Goal: Transaction & Acquisition: Purchase product/service

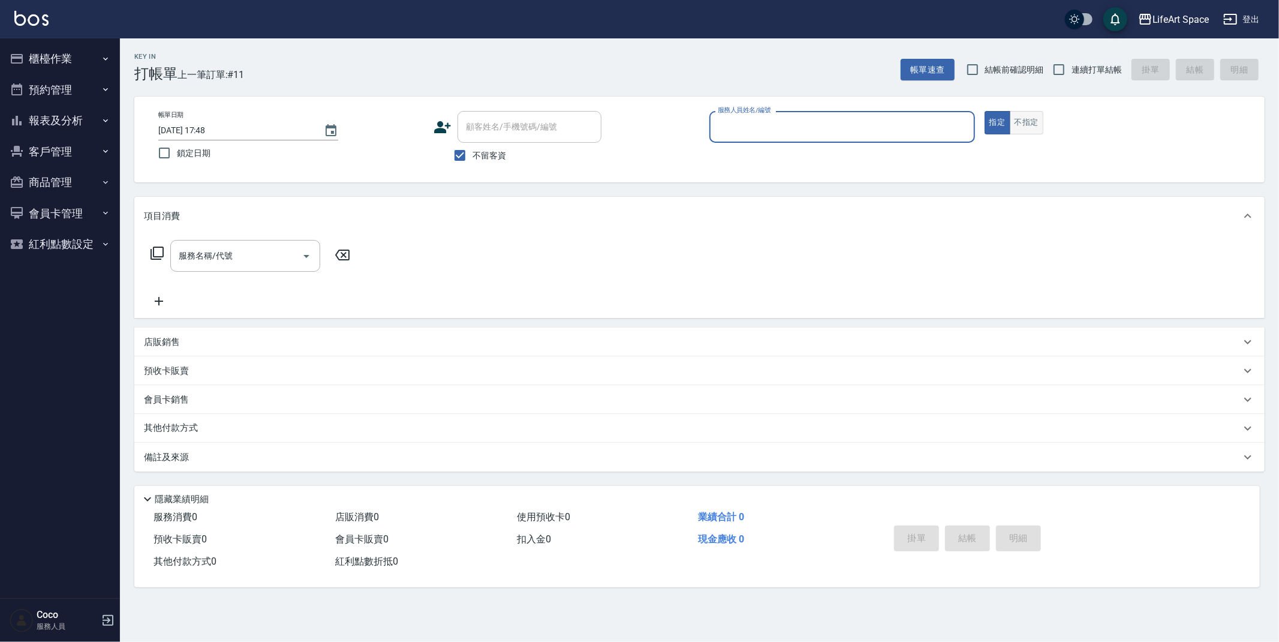
click at [1032, 124] on button "不指定" at bounding box center [1027, 122] width 34 height 23
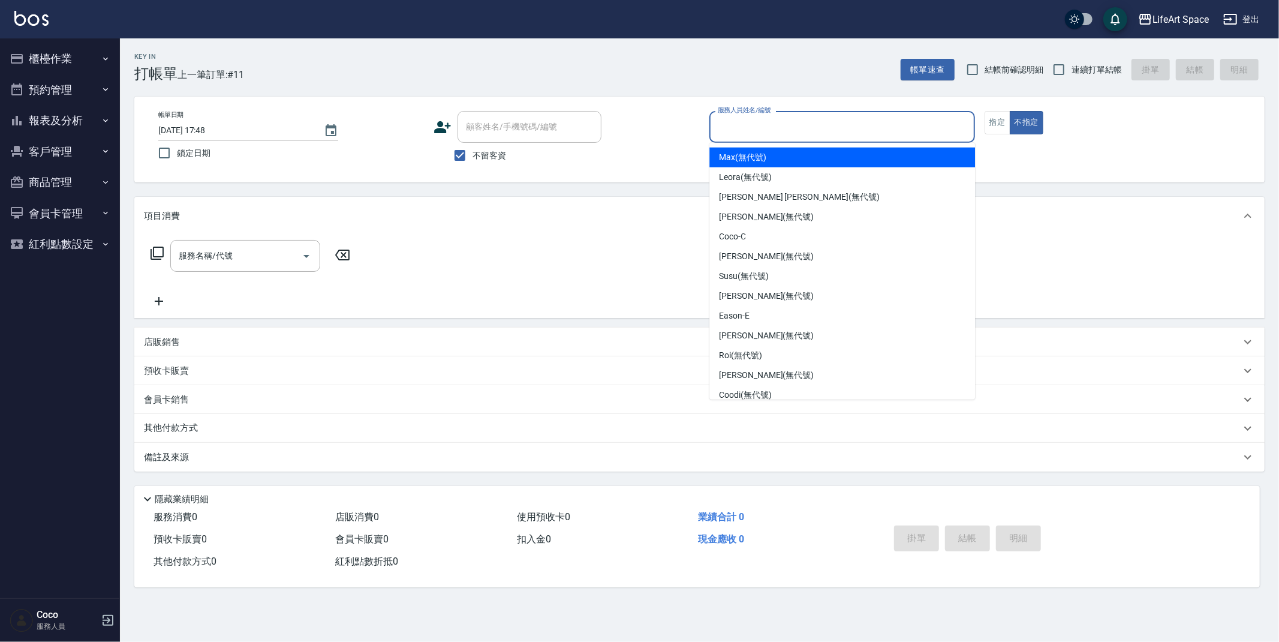
click at [823, 120] on input "服務人員姓名/編號" at bounding box center [842, 126] width 255 height 21
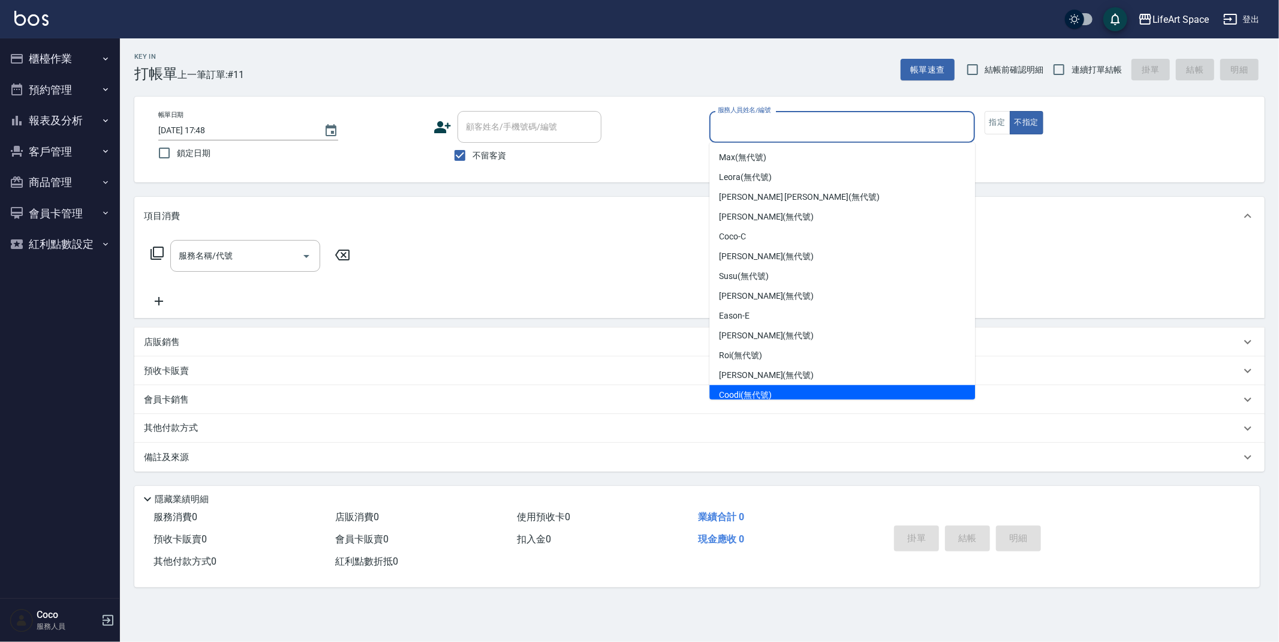
drag, startPoint x: 824, startPoint y: 393, endPoint x: 529, endPoint y: 188, distance: 360.1
click at [824, 393] on div "Coodi (無代號)" at bounding box center [842, 395] width 266 height 20
type input "Coodi(無代號)"
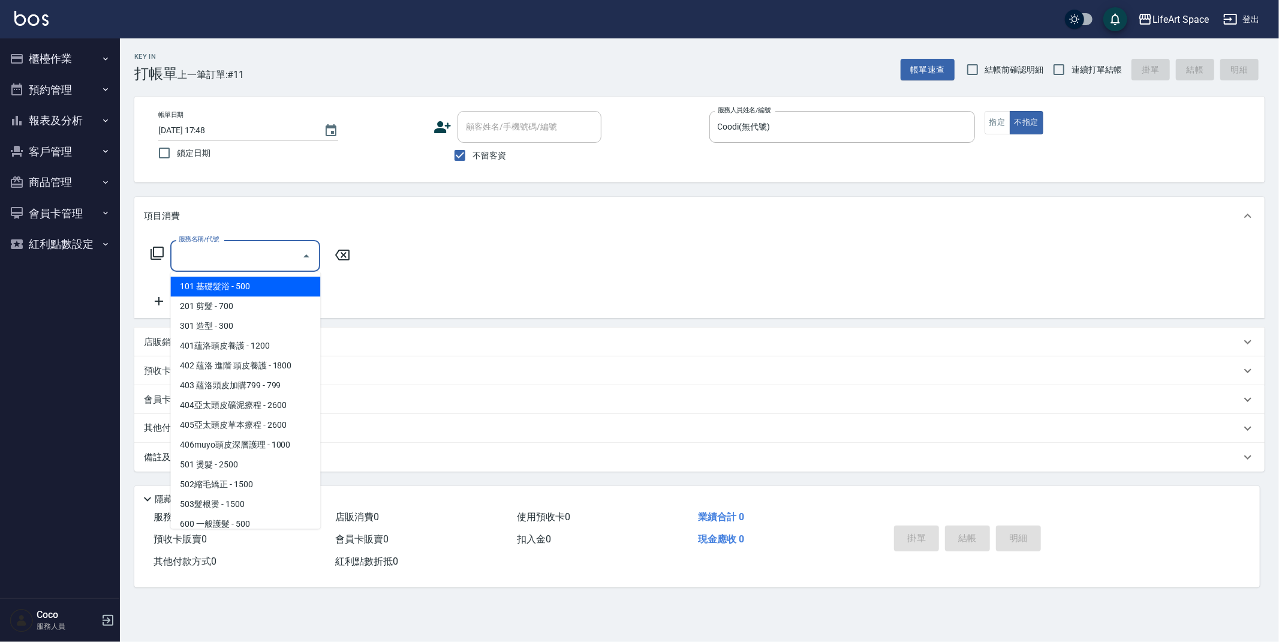
click at [277, 256] on input "服務名稱/代號" at bounding box center [236, 255] width 121 height 21
click at [270, 288] on span "101 基礎髮浴 - 500" at bounding box center [245, 286] width 150 height 20
type input "101 基礎髮浴 (101)"
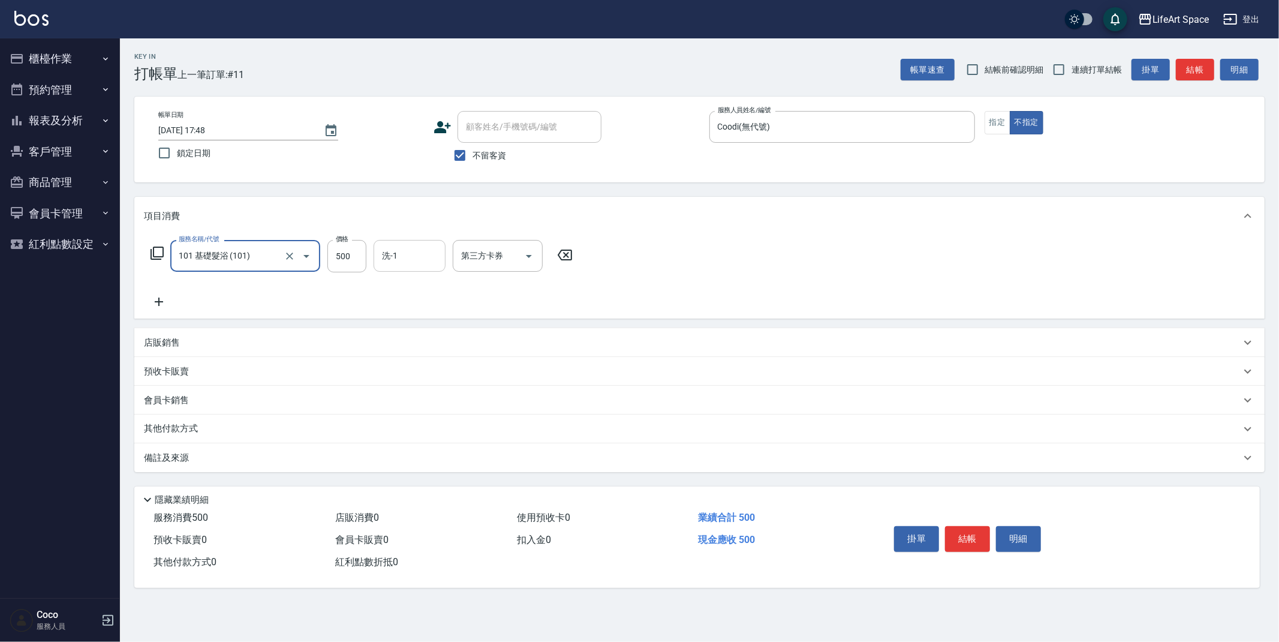
click at [390, 258] on div "洗-1 洗-1" at bounding box center [410, 256] width 72 height 32
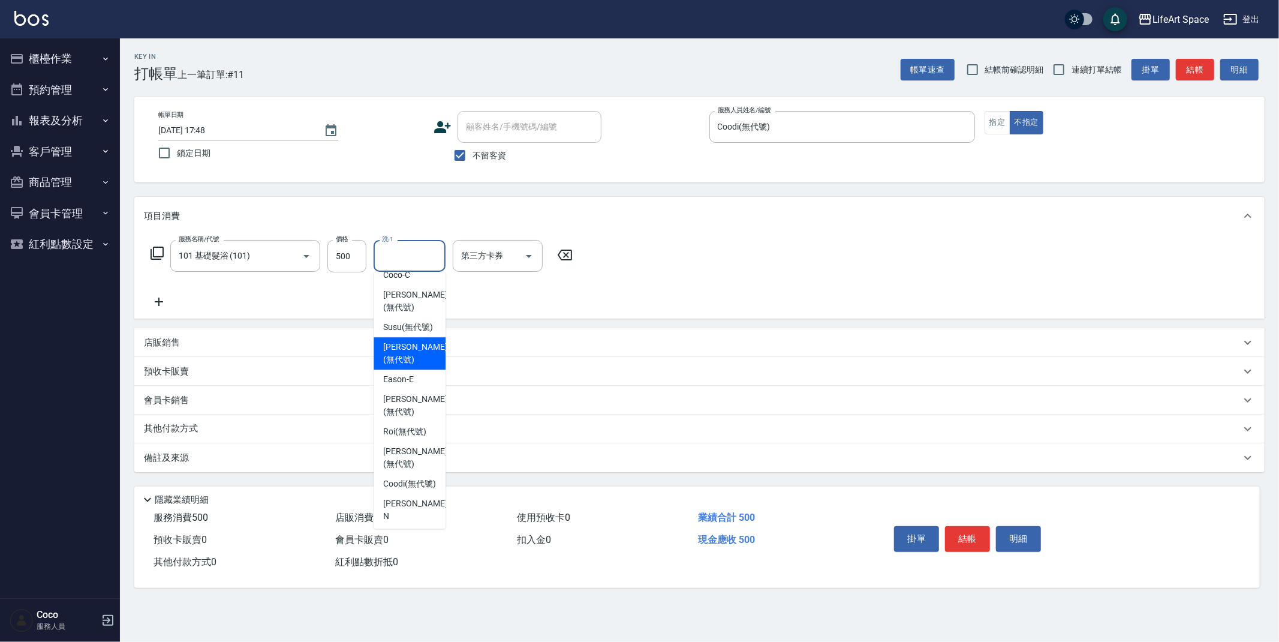
scroll to position [132, 0]
click at [397, 410] on span "[PERSON_NAME] (無代號)" at bounding box center [415, 401] width 64 height 25
type input "[PERSON_NAME](無代號)"
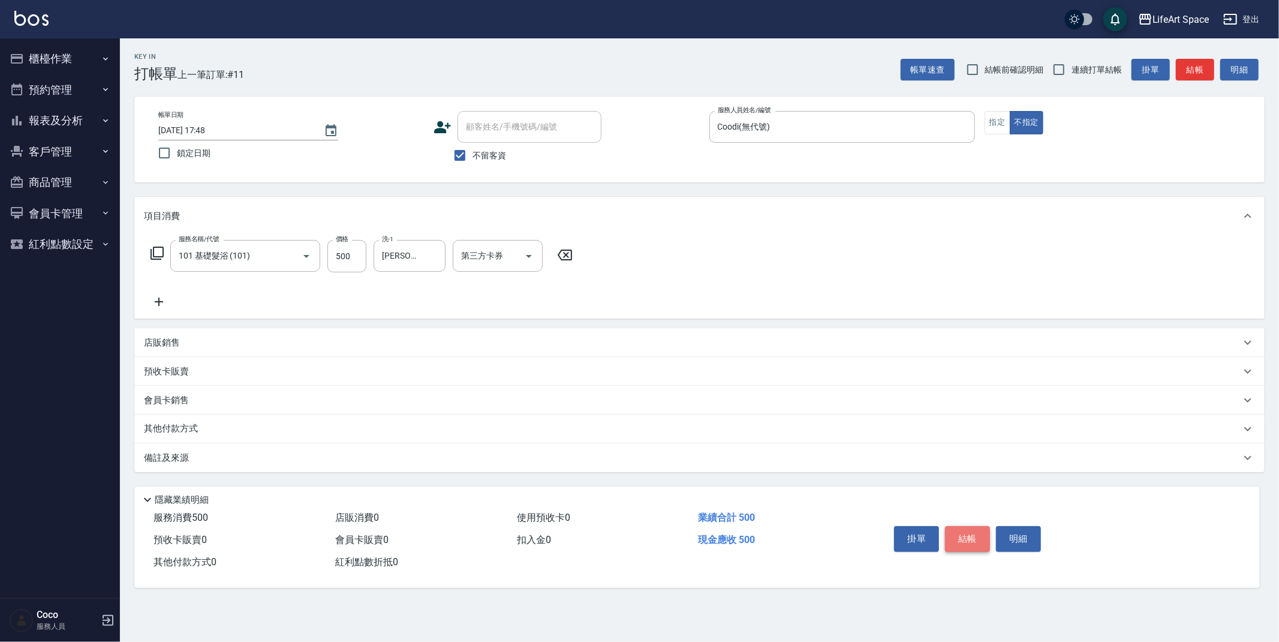
click at [969, 541] on button "結帳" at bounding box center [967, 538] width 45 height 25
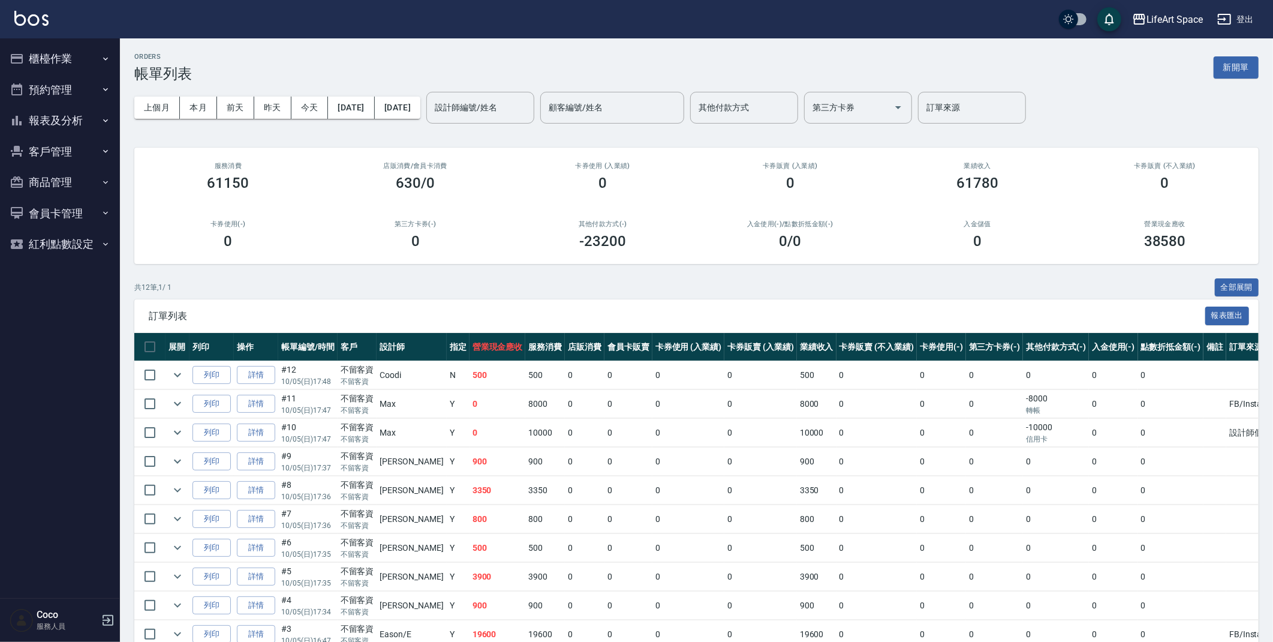
click at [59, 56] on button "櫃檯作業" at bounding box center [60, 58] width 110 height 31
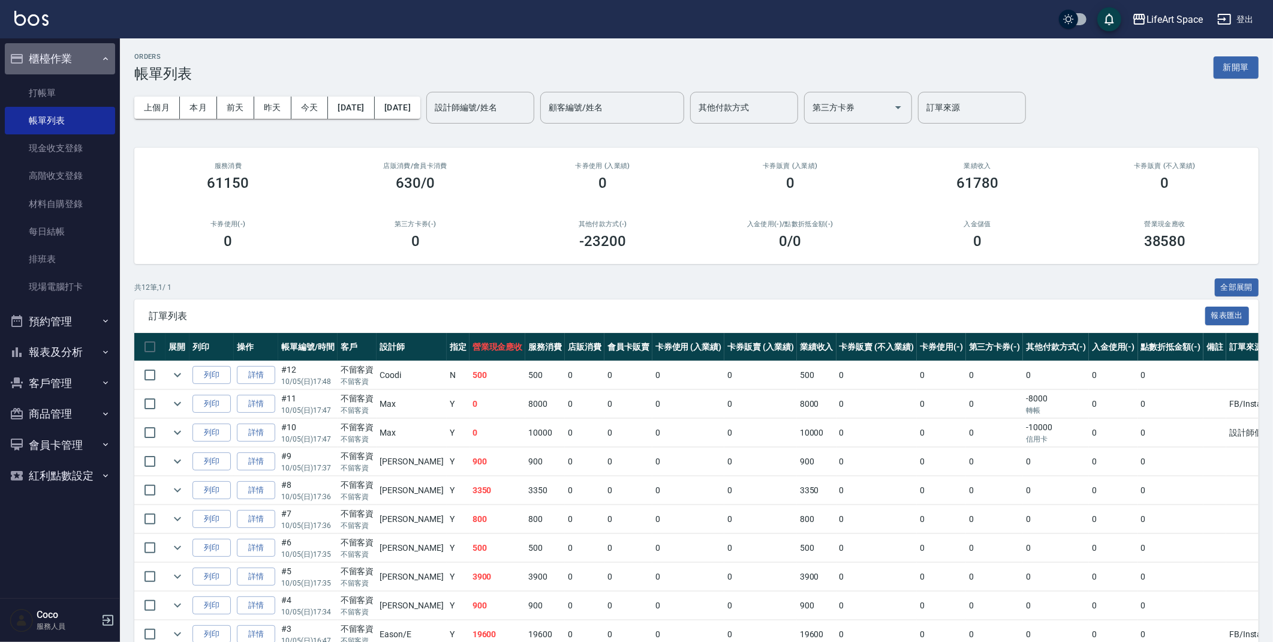
click at [59, 56] on button "櫃檯作業" at bounding box center [60, 58] width 110 height 31
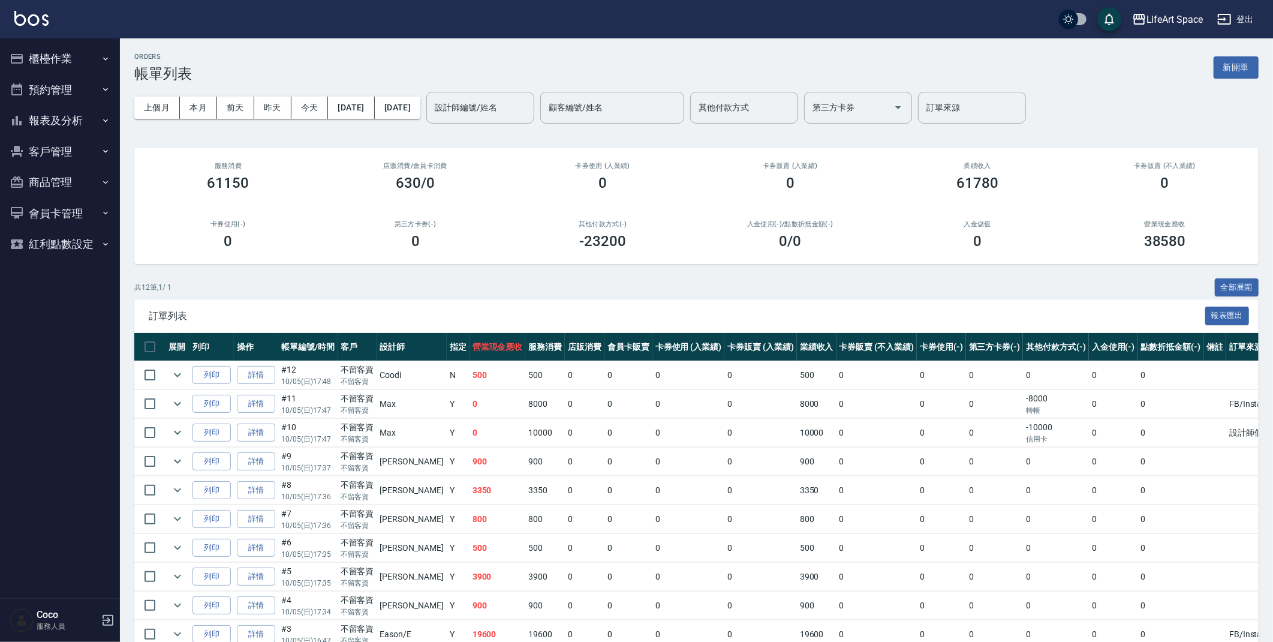
click at [60, 56] on button "櫃檯作業" at bounding box center [60, 58] width 110 height 31
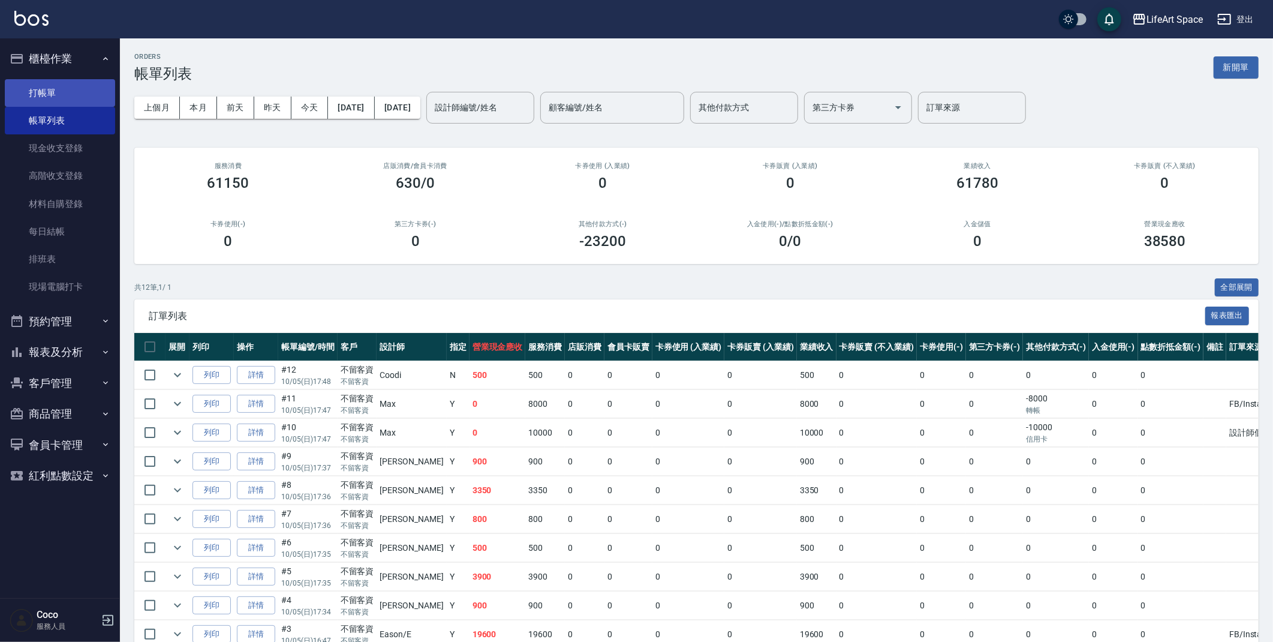
click at [64, 89] on link "打帳單" at bounding box center [60, 93] width 110 height 28
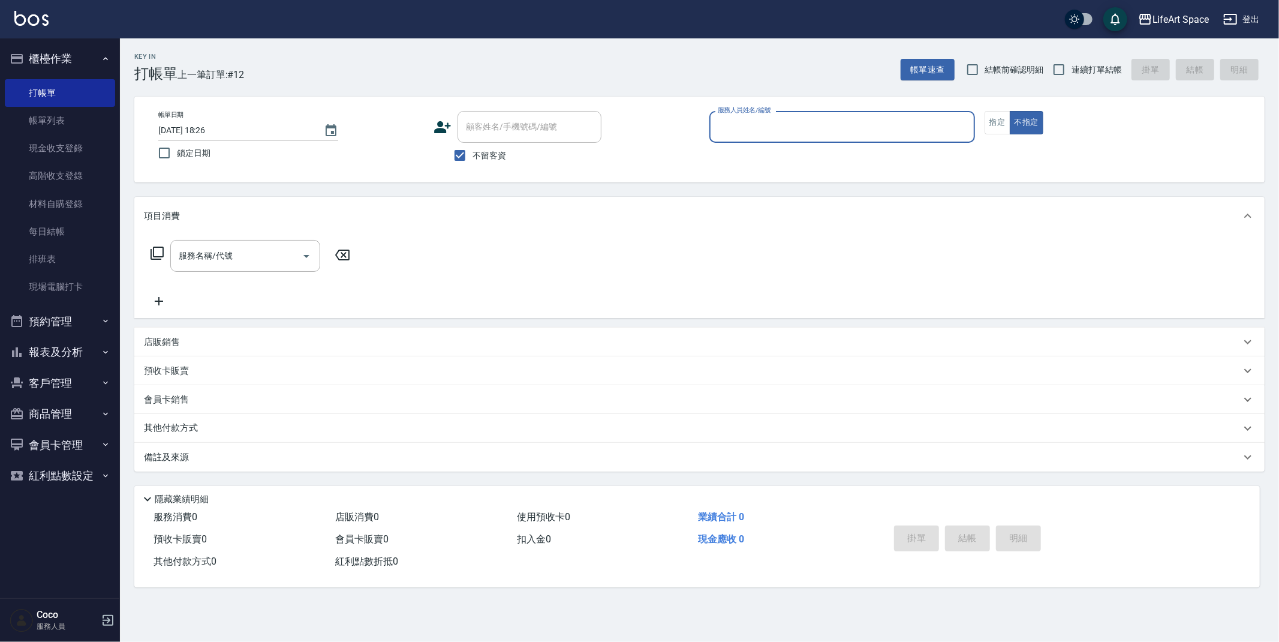
drag, startPoint x: 997, startPoint y: 125, endPoint x: 975, endPoint y: 122, distance: 22.5
click at [998, 125] on button "指定" at bounding box center [997, 122] width 26 height 23
click at [834, 135] on input "服務人員姓名/編號" at bounding box center [842, 126] width 255 height 21
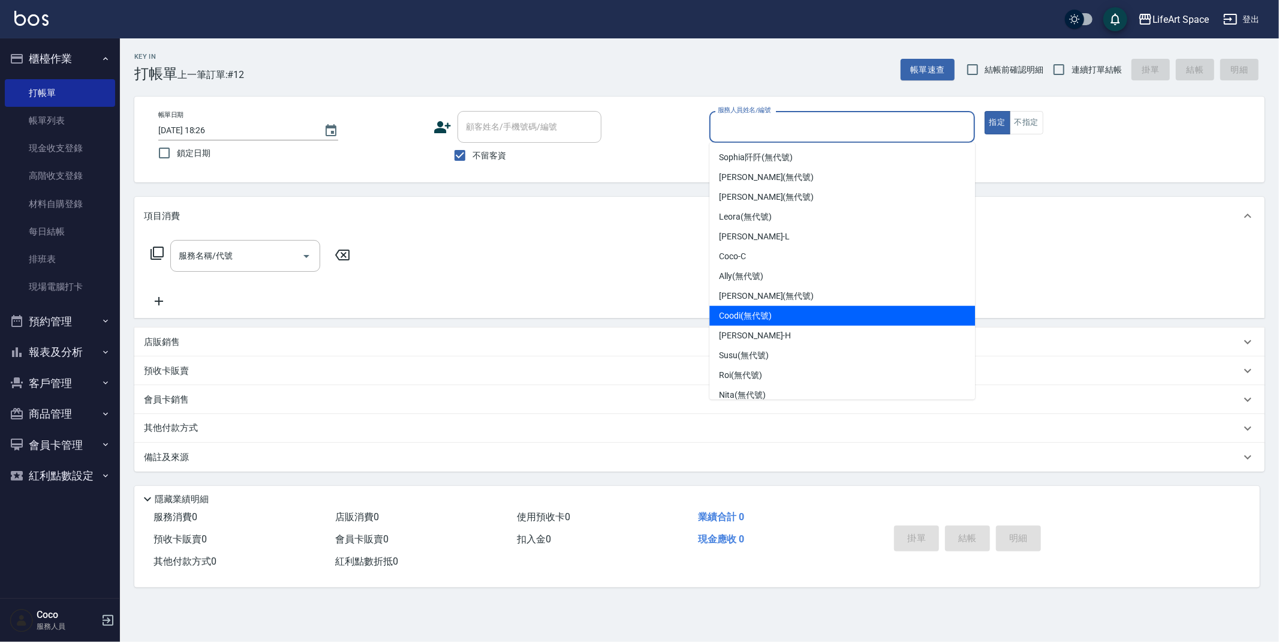
click at [774, 308] on div "Coodi (無代號)" at bounding box center [842, 316] width 266 height 20
type input "Coodi(無代號)"
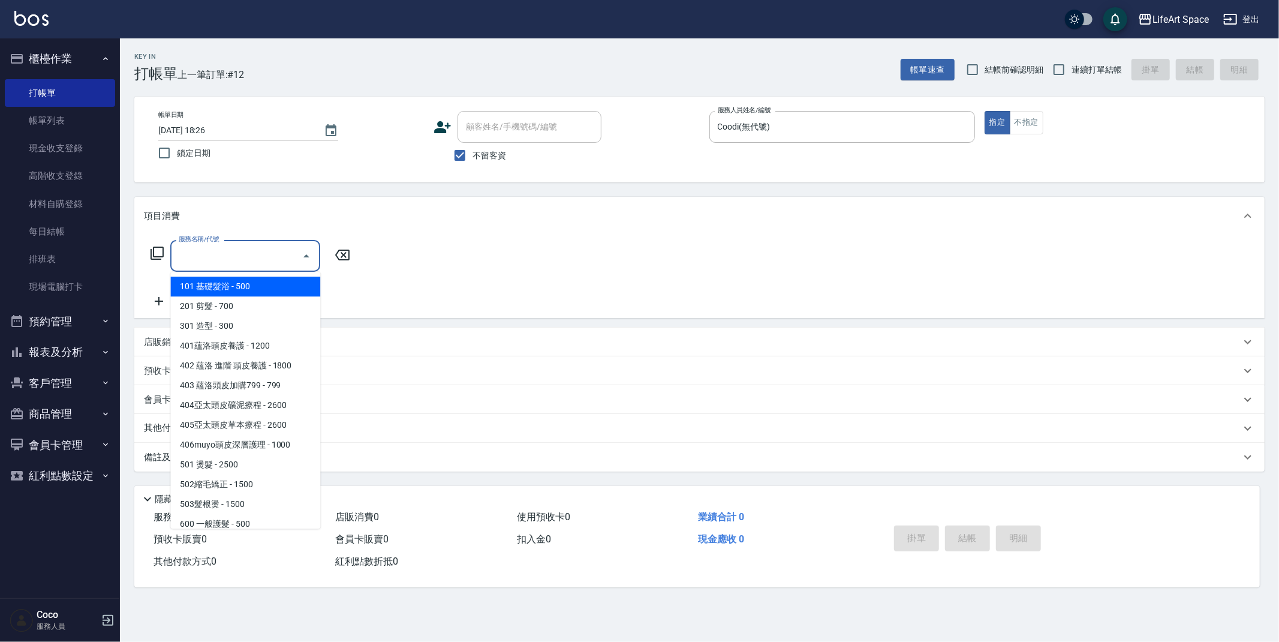
click at [285, 251] on input "服務名稱/代號" at bounding box center [236, 255] width 121 height 21
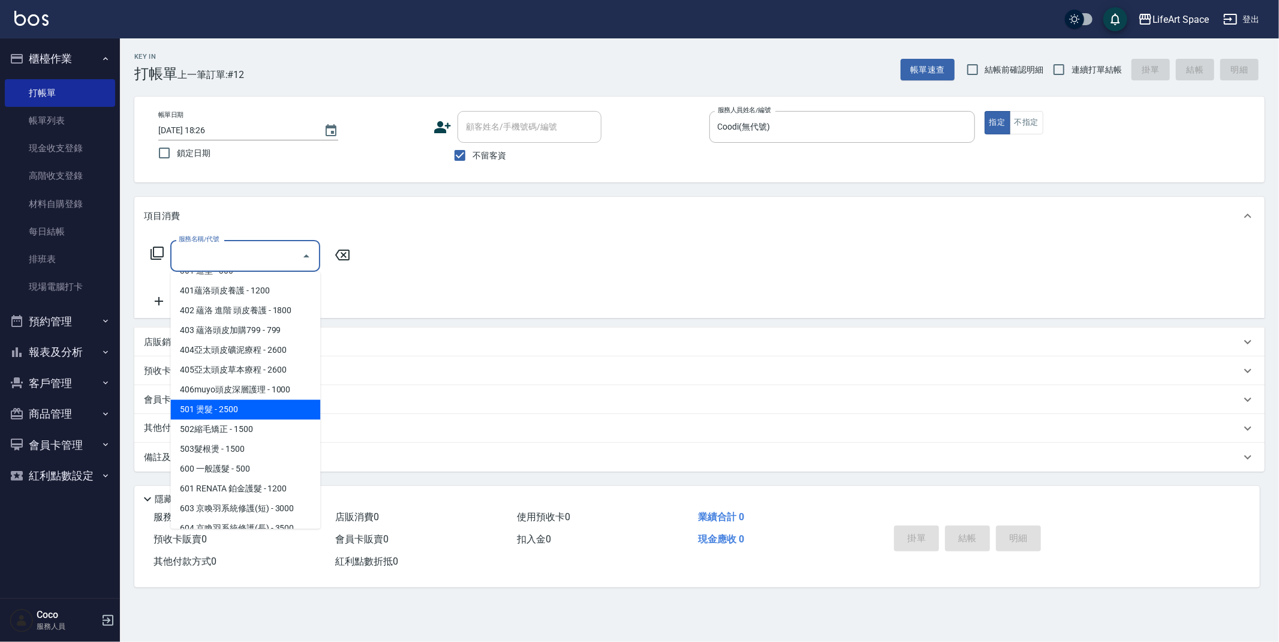
scroll to position [188, 0]
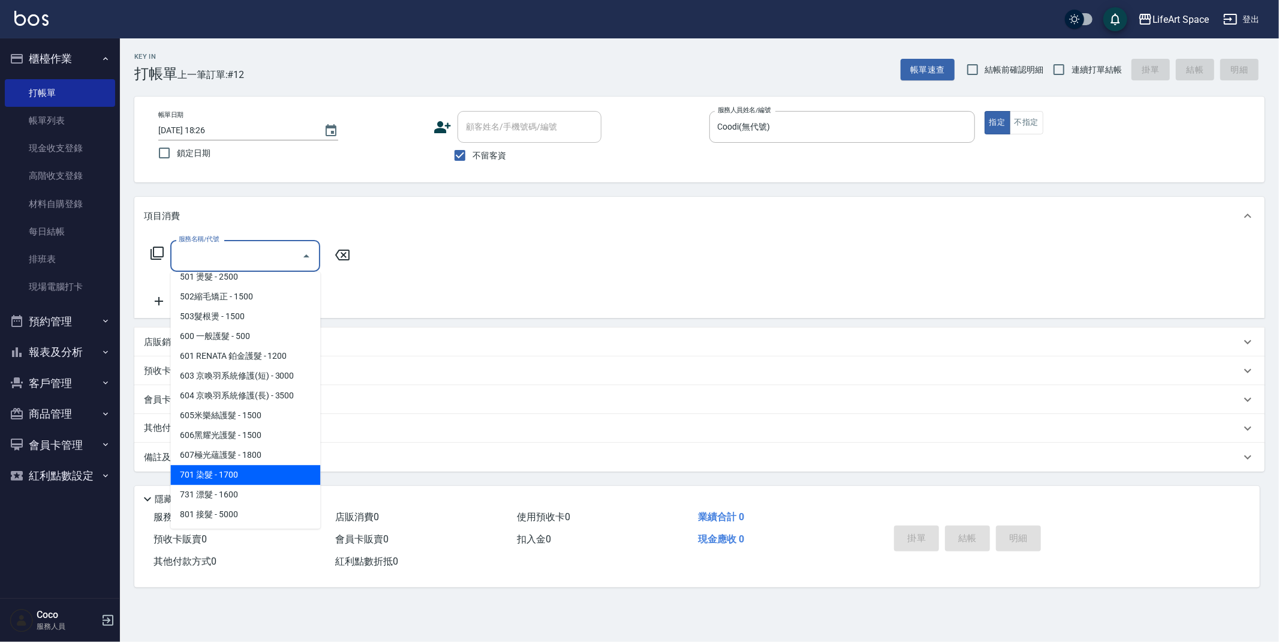
drag, startPoint x: 237, startPoint y: 474, endPoint x: 248, endPoint y: 434, distance: 41.8
click at [236, 472] on span "701 染髮 - 1700" at bounding box center [245, 475] width 150 height 20
type input "701 染髮(701)"
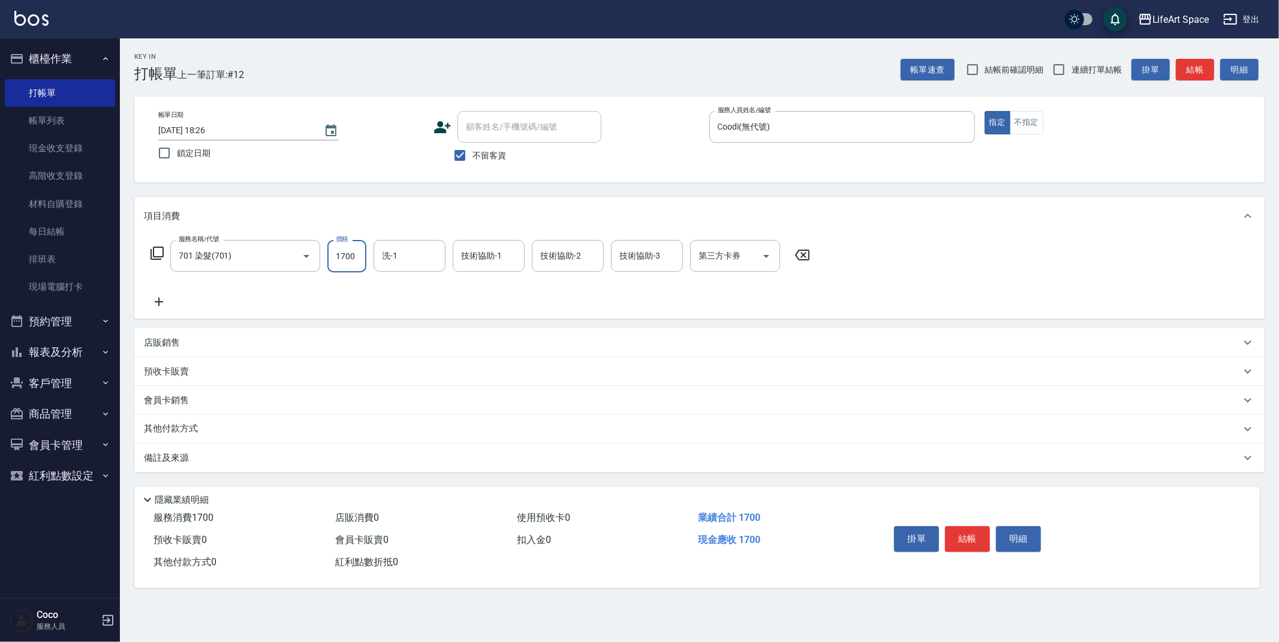
click at [363, 254] on input "1700" at bounding box center [346, 256] width 39 height 32
type input "3999"
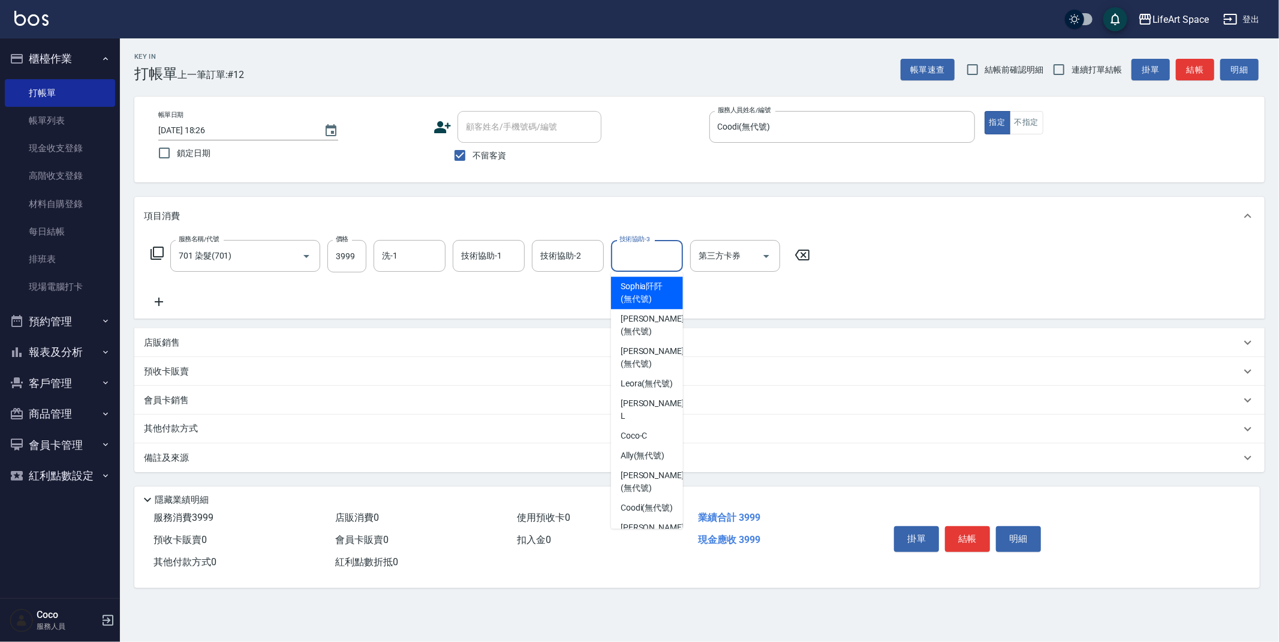
click at [662, 263] on input "技術協助-3" at bounding box center [646, 255] width 61 height 21
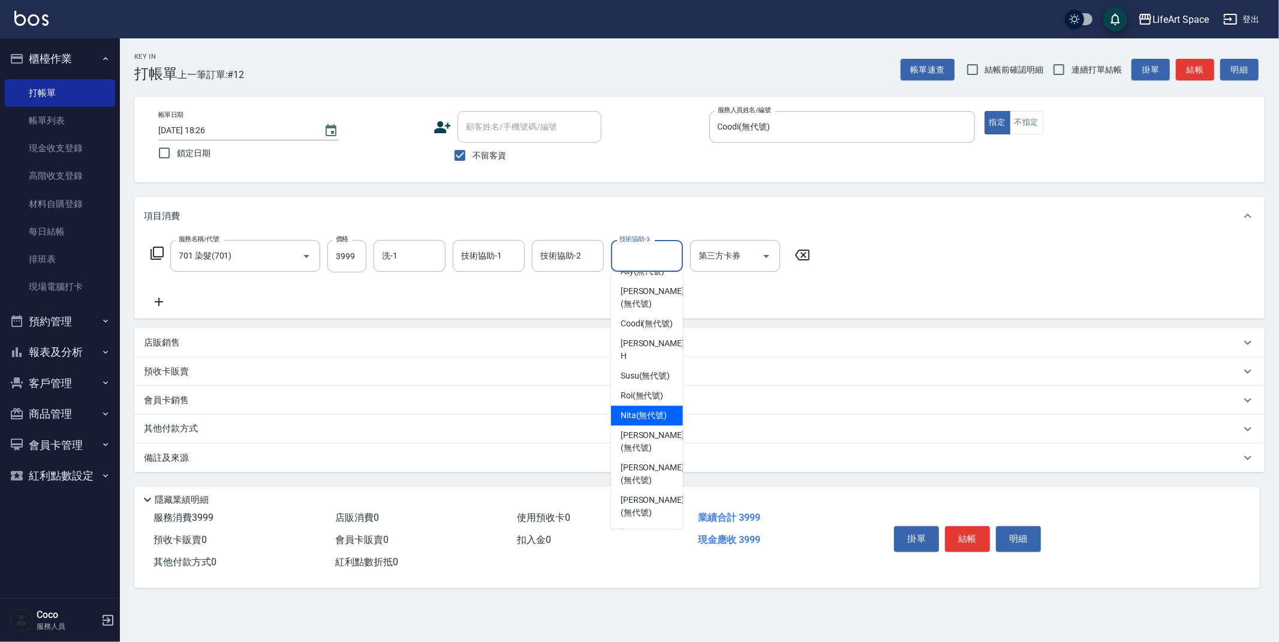
scroll to position [228, 0]
click at [644, 442] on span "[PERSON_NAME] (無代號)" at bounding box center [653, 429] width 64 height 25
type input "[PERSON_NAME](無代號)"
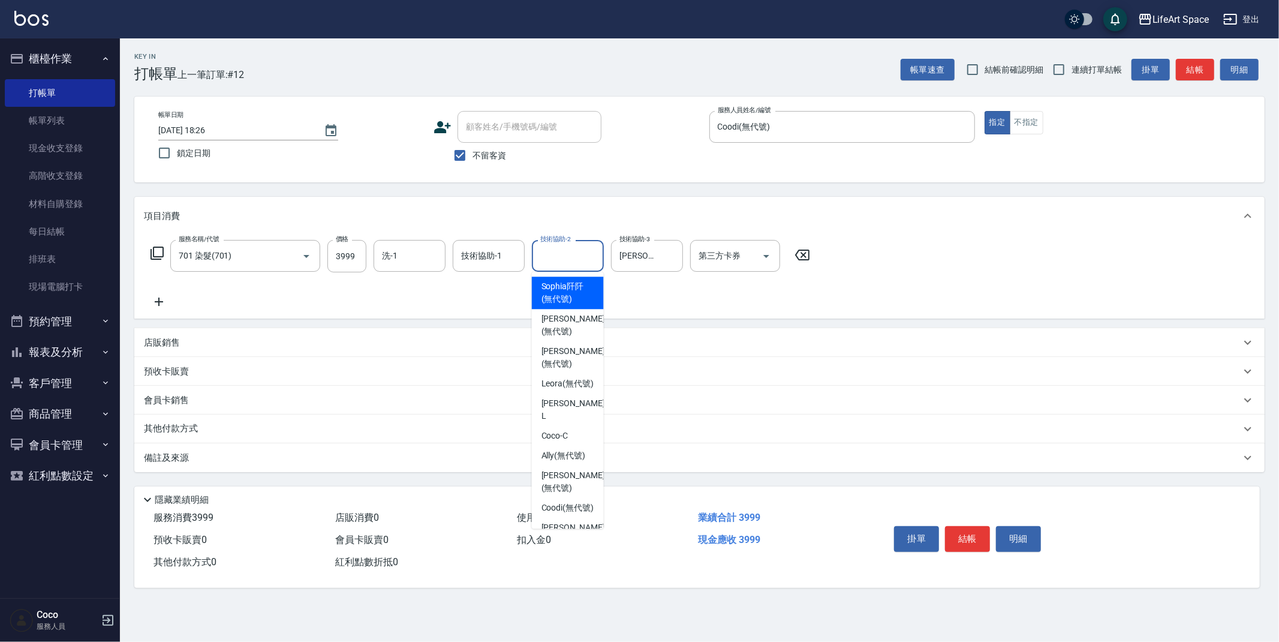
click at [576, 255] on div "技術協助-2 技術協助-2" at bounding box center [568, 256] width 72 height 32
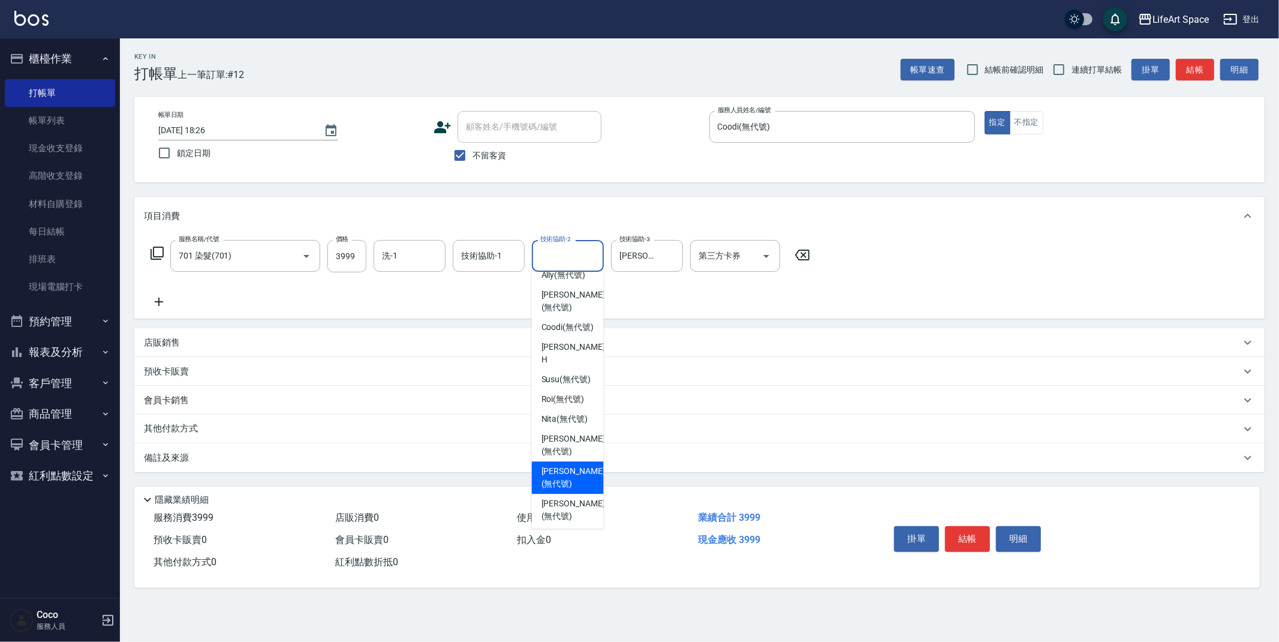
drag, startPoint x: 563, startPoint y: 495, endPoint x: 550, endPoint y: 418, distance: 77.2
click at [563, 490] on span "[PERSON_NAME] (無代號)" at bounding box center [573, 477] width 64 height 25
type input "[PERSON_NAME](無代號)"
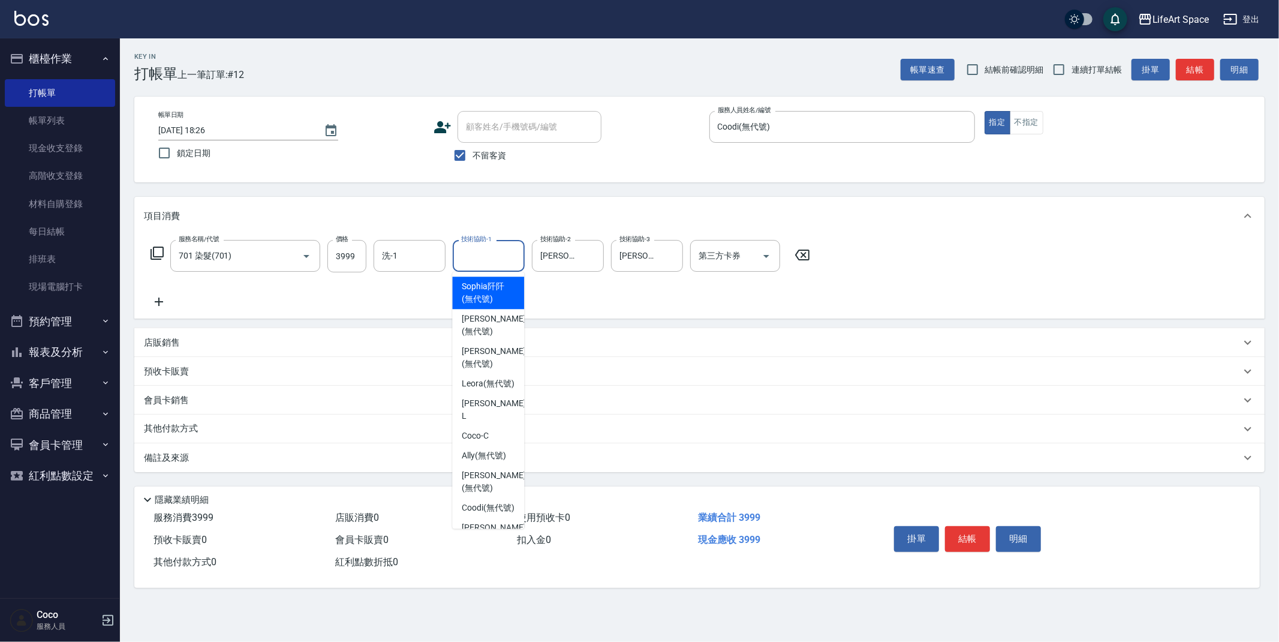
click at [478, 261] on input "技術協助-1" at bounding box center [488, 255] width 61 height 21
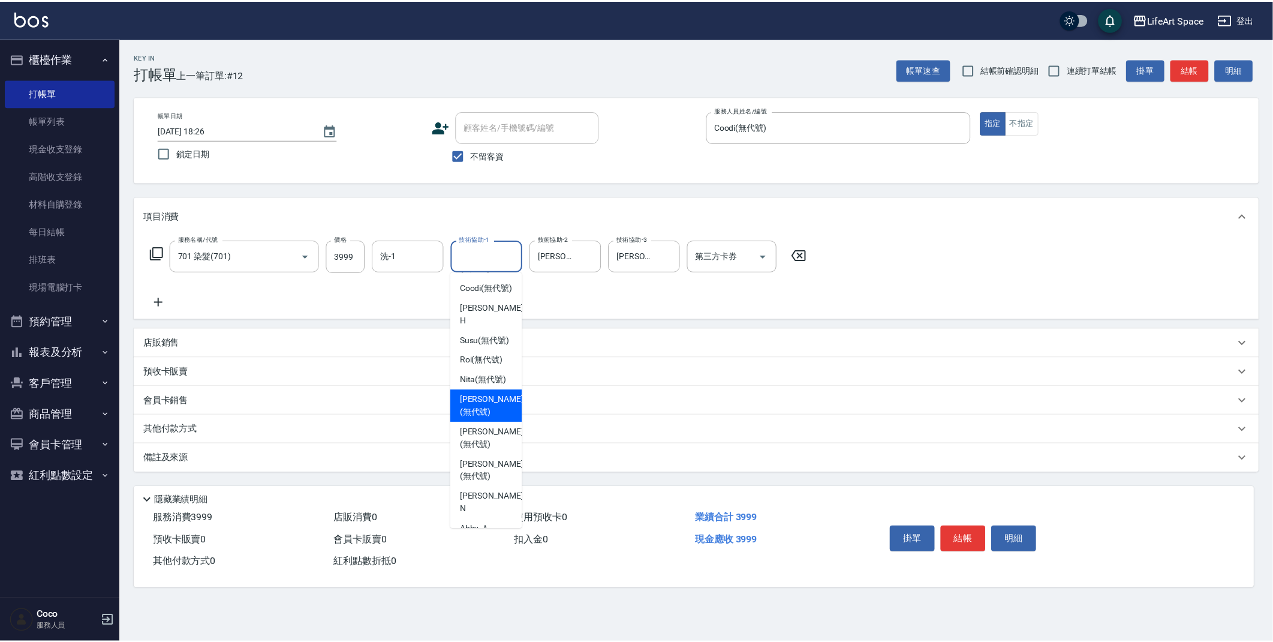
scroll to position [223, 0]
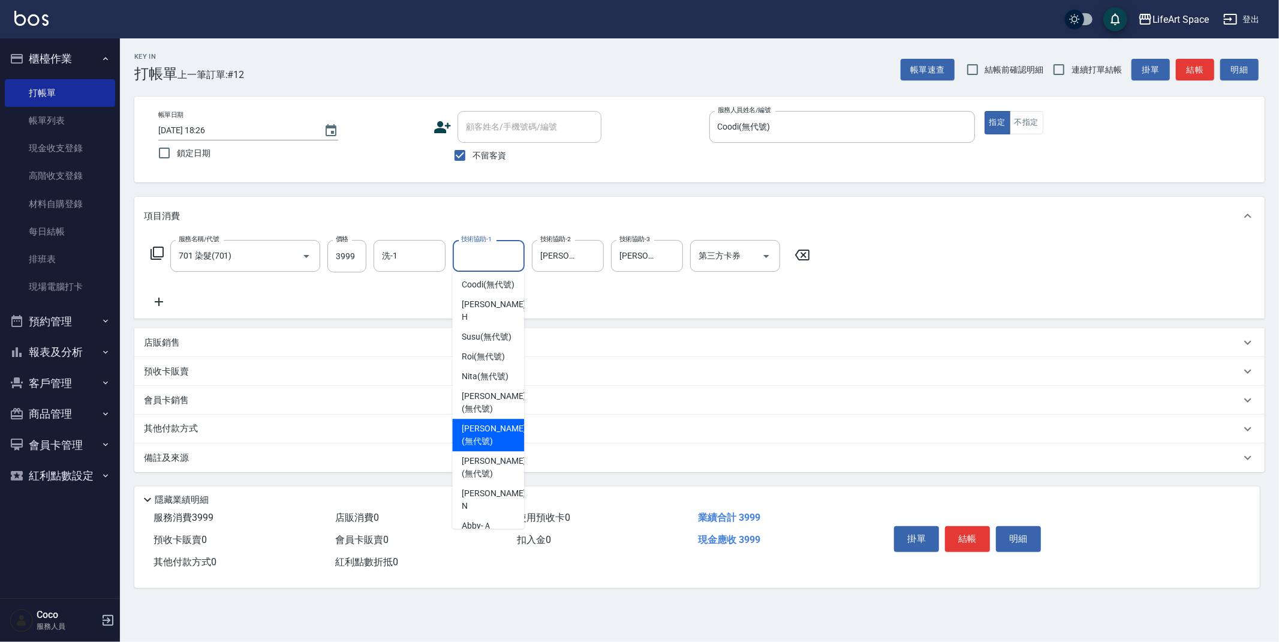
drag, startPoint x: 483, startPoint y: 449, endPoint x: 470, endPoint y: 432, distance: 21.5
click at [481, 447] on span "[PERSON_NAME] (無代號)" at bounding box center [494, 434] width 64 height 25
type input "[PERSON_NAME](無代號)"
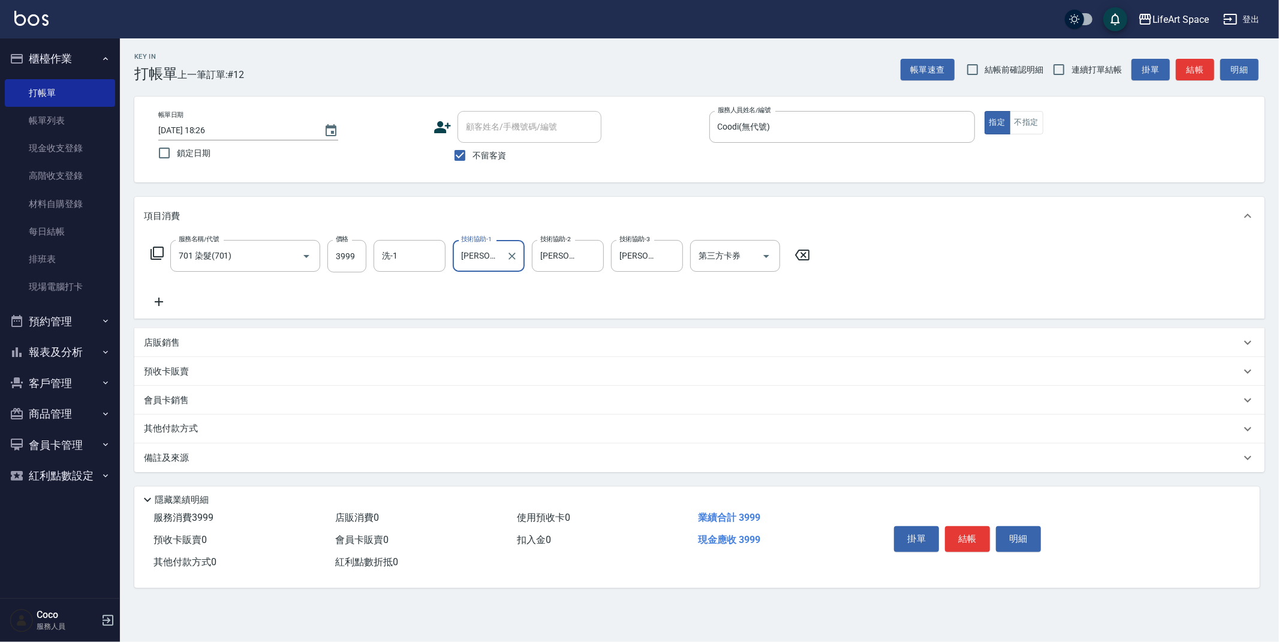
click at [162, 304] on icon at bounding box center [159, 301] width 30 height 14
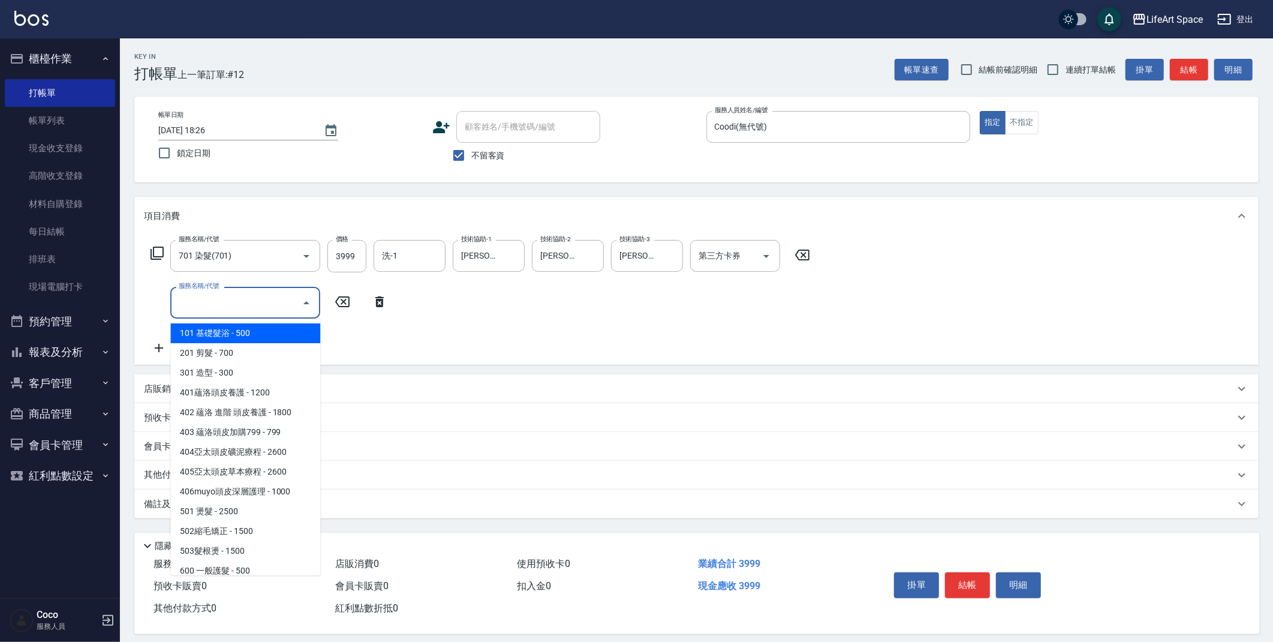
click at [221, 302] on input "服務名稱/代號" at bounding box center [236, 302] width 121 height 21
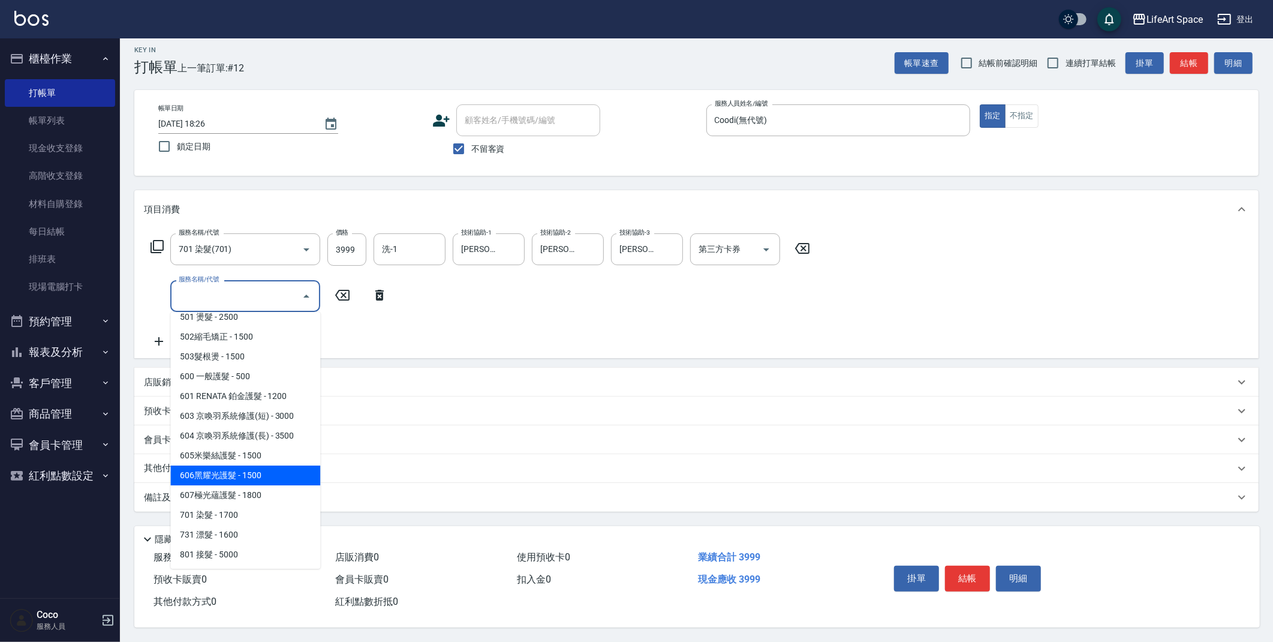
scroll to position [10, 0]
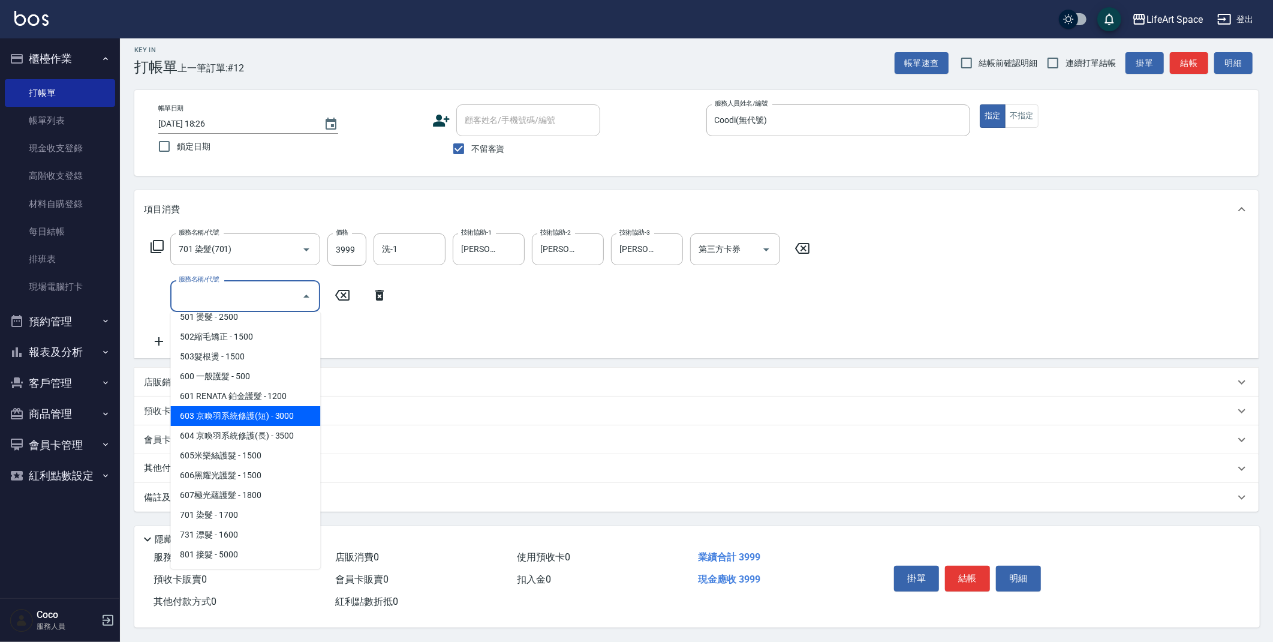
click at [252, 413] on span "603 京喚羽系統修護(短) - 3000" at bounding box center [245, 416] width 150 height 20
type input "603 京喚羽系統修護(短)(603)"
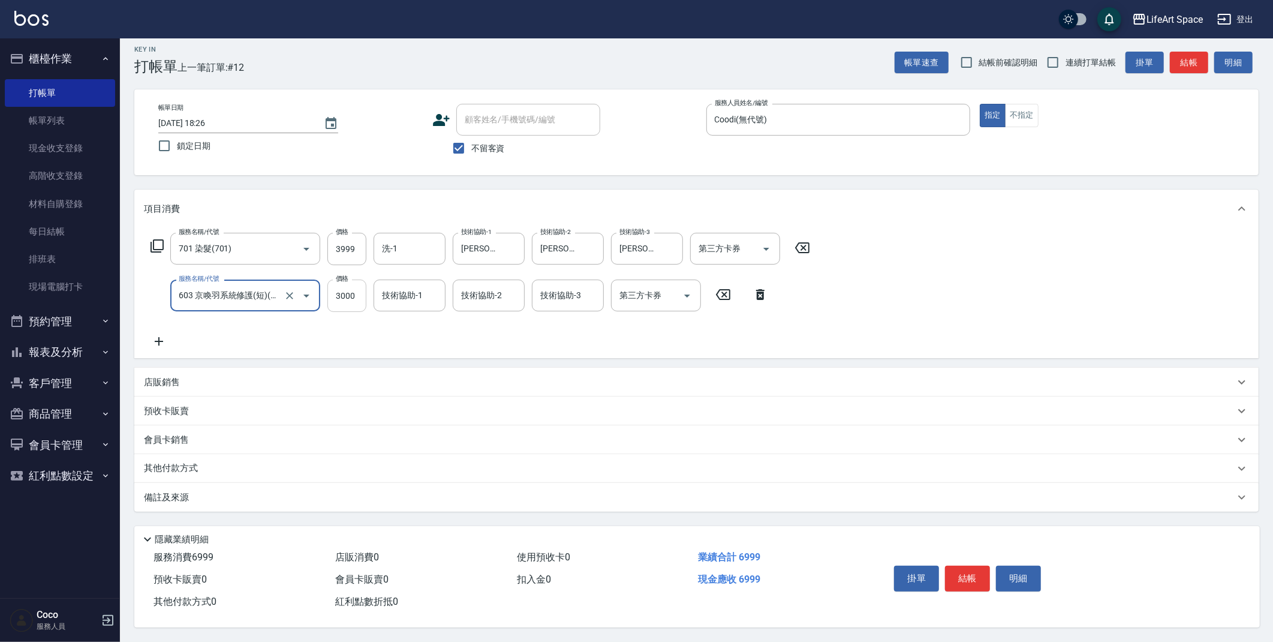
drag, startPoint x: 361, startPoint y: 296, endPoint x: 360, endPoint y: 288, distance: 7.8
click at [361, 294] on input "3000" at bounding box center [346, 295] width 39 height 32
type input "2500"
click at [159, 463] on p "其他付款方式" at bounding box center [174, 468] width 60 height 13
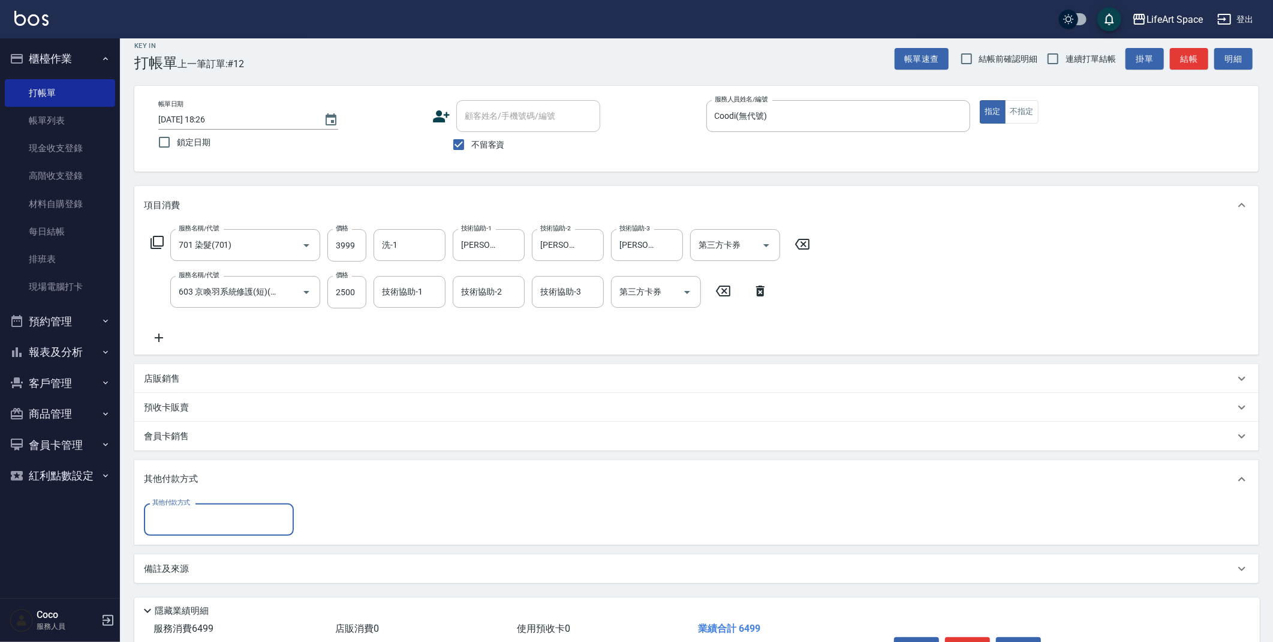
scroll to position [0, 0]
click at [177, 508] on input "其他付款方式" at bounding box center [218, 518] width 139 height 21
click at [222, 579] on span "信用卡" at bounding box center [219, 589] width 150 height 20
type input "信用卡"
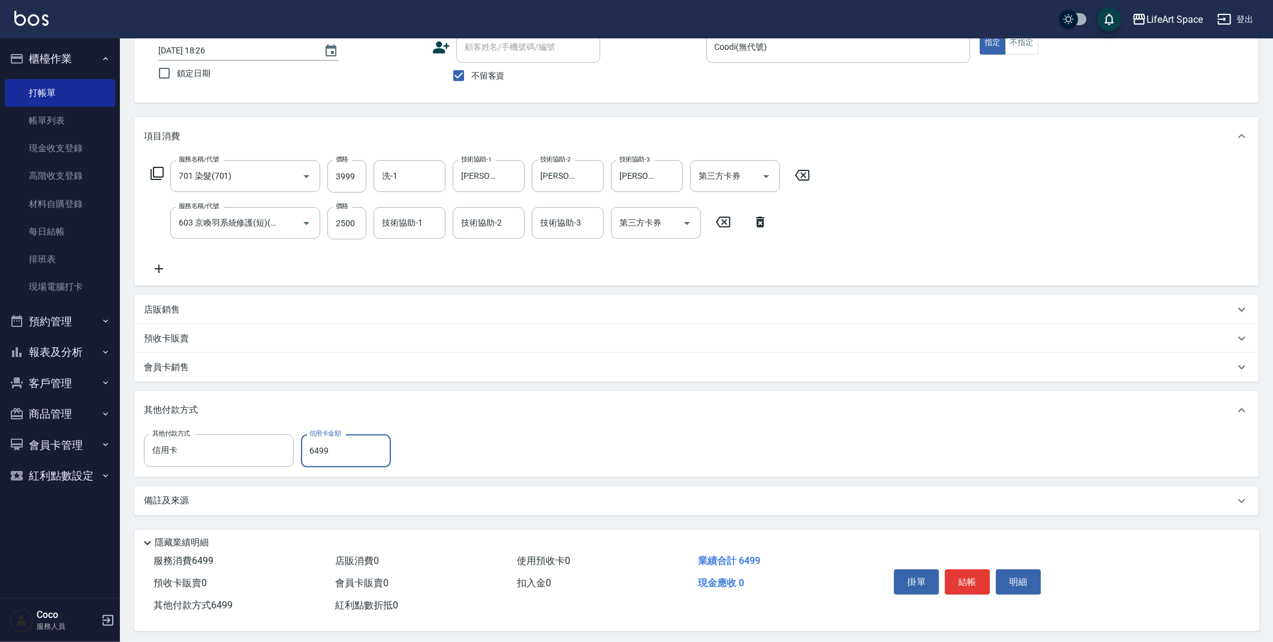
scroll to position [87, 0]
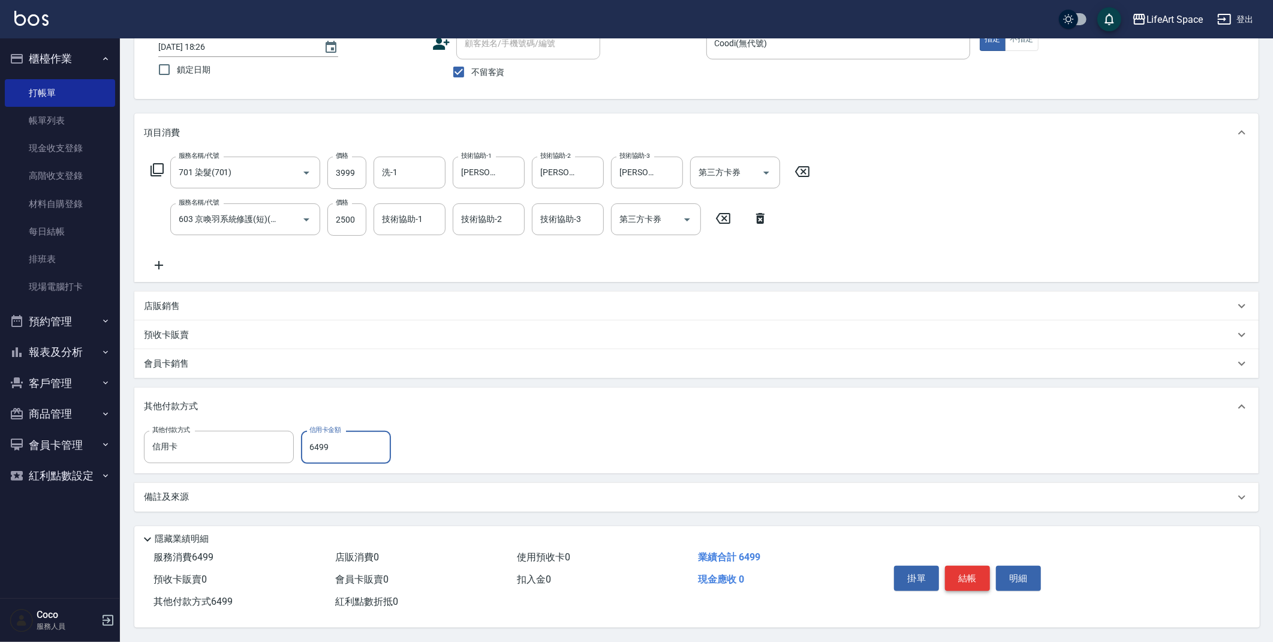
type input "6499"
click at [972, 576] on button "結帳" at bounding box center [967, 577] width 45 height 25
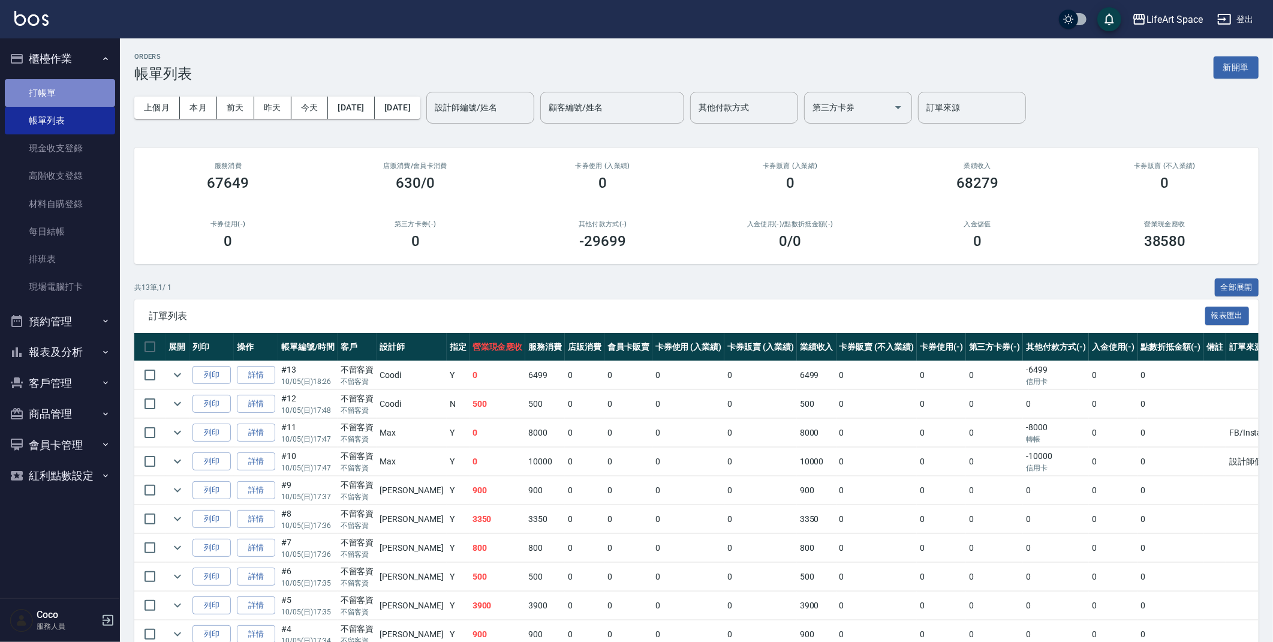
click at [60, 101] on link "打帳單" at bounding box center [60, 93] width 110 height 28
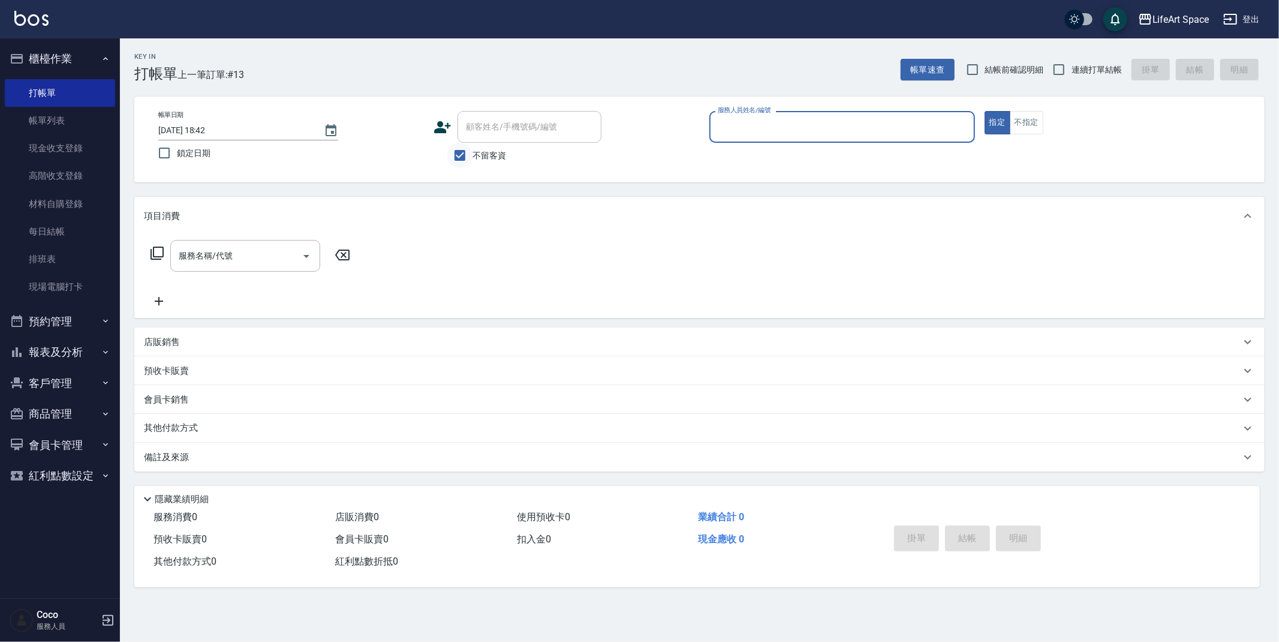
drag, startPoint x: 456, startPoint y: 152, endPoint x: 445, endPoint y: 143, distance: 13.6
click at [454, 153] on input "不留客資" at bounding box center [459, 155] width 25 height 25
checkbox input "false"
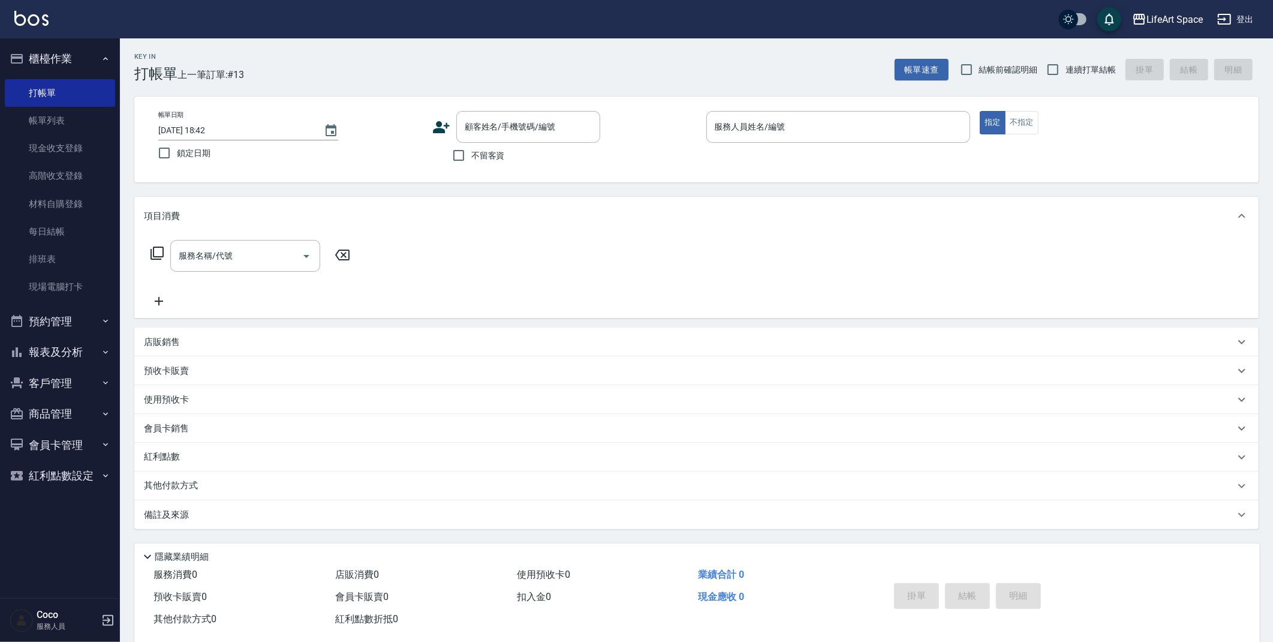
click at [440, 126] on icon at bounding box center [441, 127] width 17 height 12
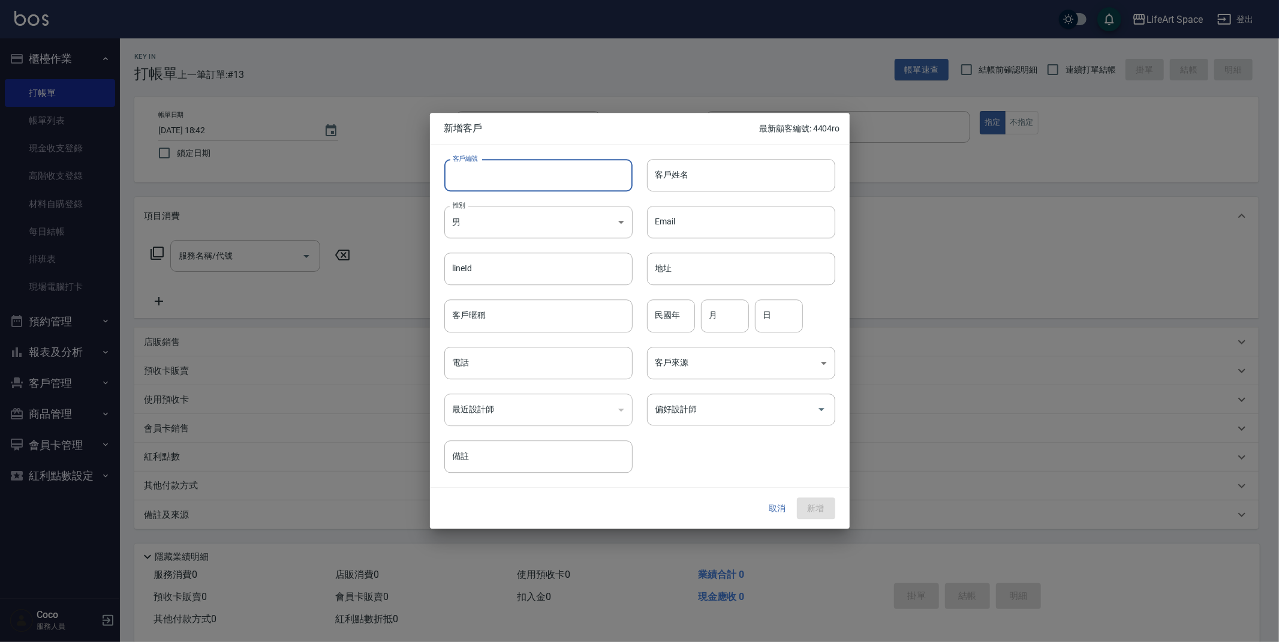
click at [582, 181] on input "客戶編號" at bounding box center [538, 175] width 188 height 32
type input "9703ro"
click at [710, 174] on input "客戶姓名" at bounding box center [741, 175] width 188 height 32
type input "ㄌ"
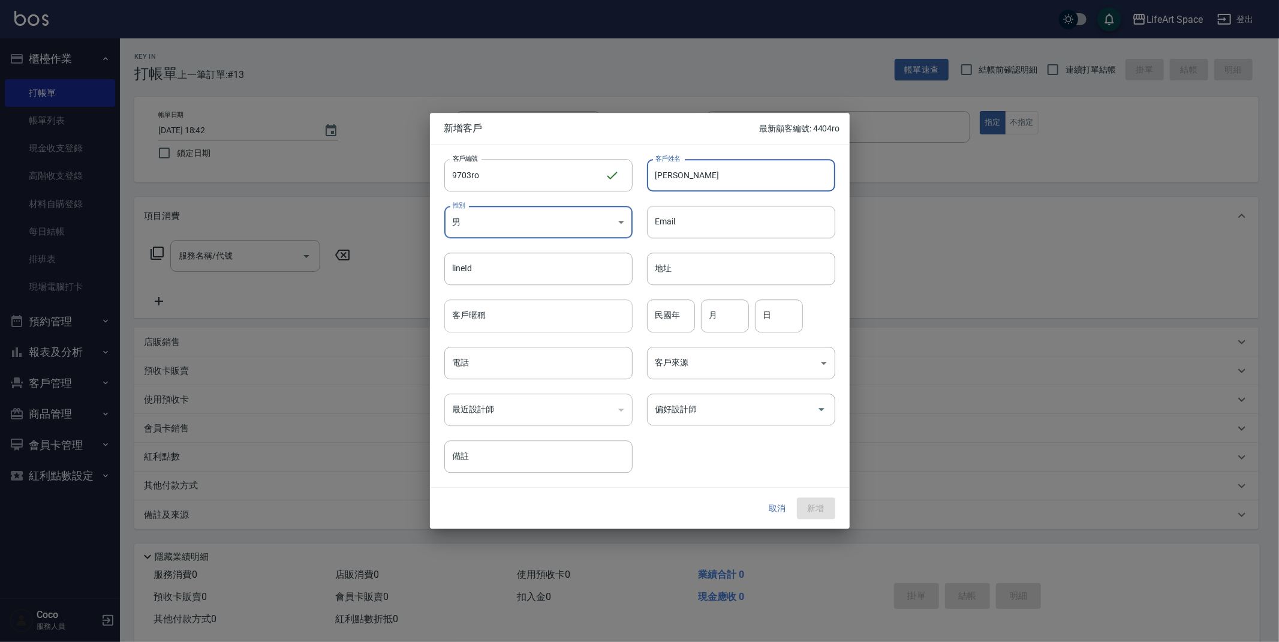
type input "[PERSON_NAME]"
click at [582, 315] on input "客戶暱稱" at bounding box center [538, 316] width 188 height 32
click at [565, 357] on input "電話" at bounding box center [538, 363] width 188 height 32
type input "0922259703"
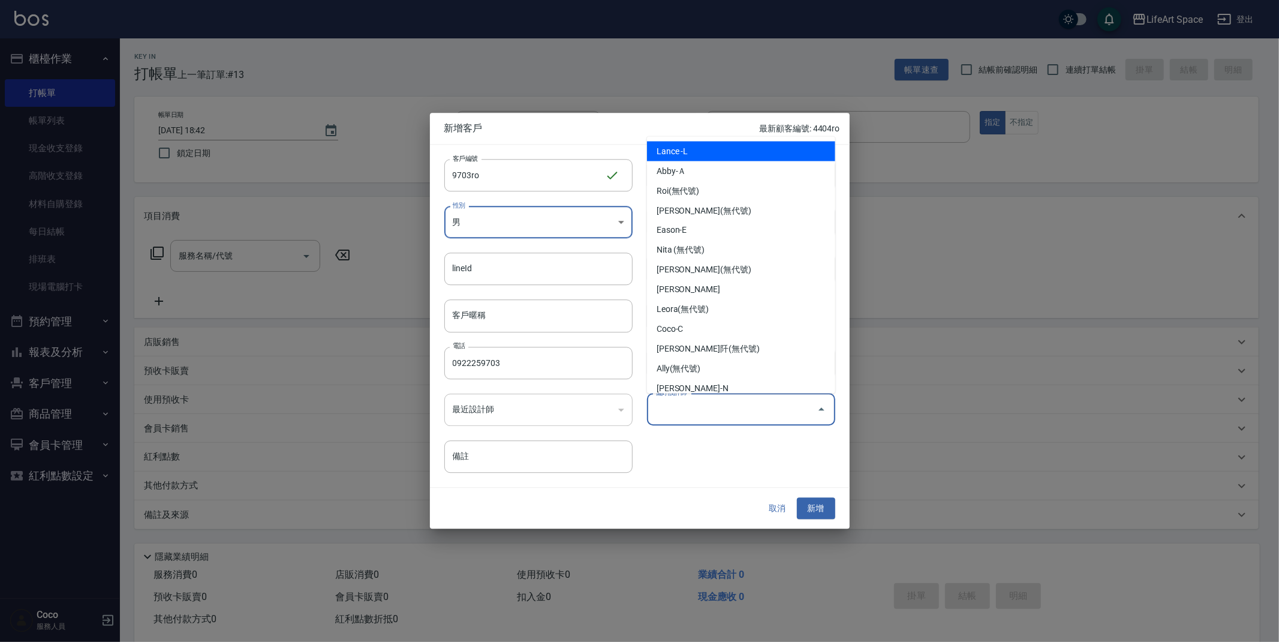
click at [734, 408] on input "偏好設計師" at bounding box center [731, 409] width 159 height 21
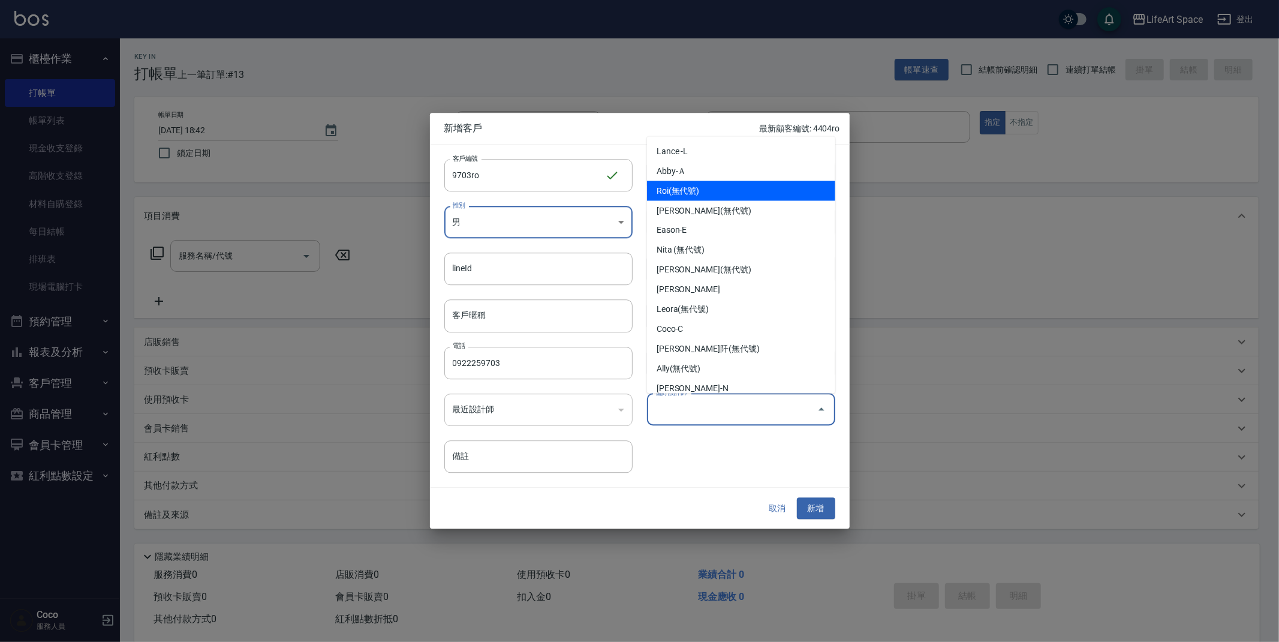
click at [749, 188] on li "Roi(無代號)" at bounding box center [741, 191] width 188 height 20
type input "Roi"
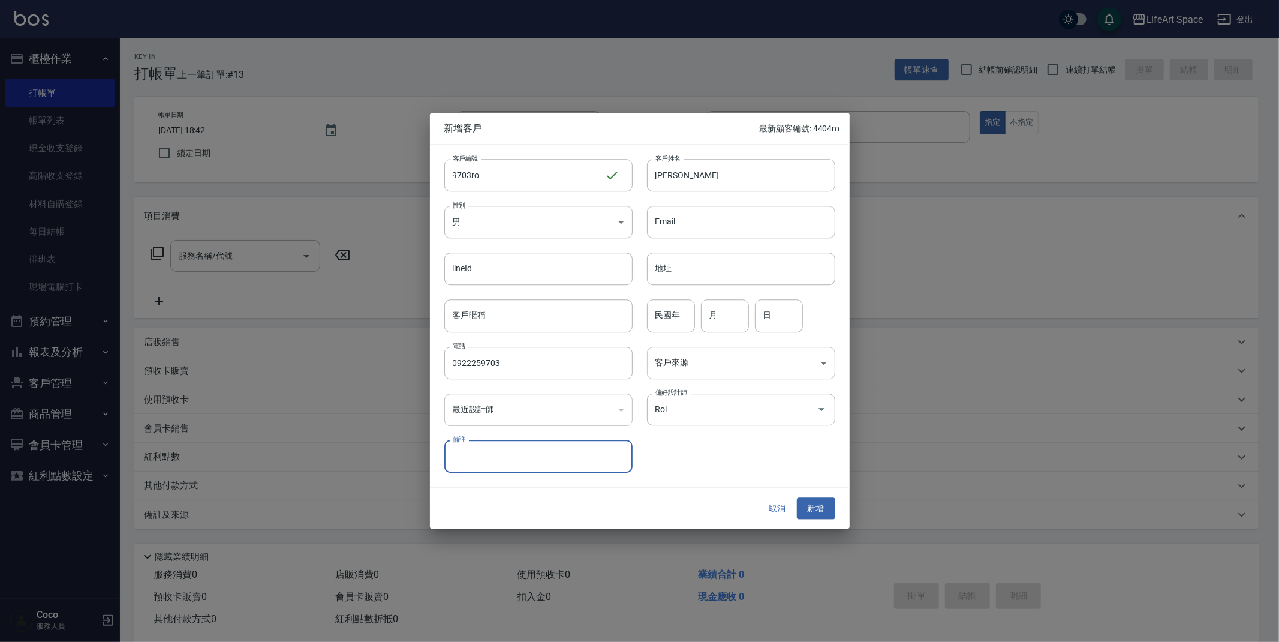
click at [729, 365] on body "LifeArt Space 登出 櫃檯作業 打帳單 帳單列表 現金收支登錄 高階收支登錄 材料自購登錄 每日結帳 排班表 現場電腦打卡 預約管理 預約管理 單…" at bounding box center [639, 329] width 1279 height 659
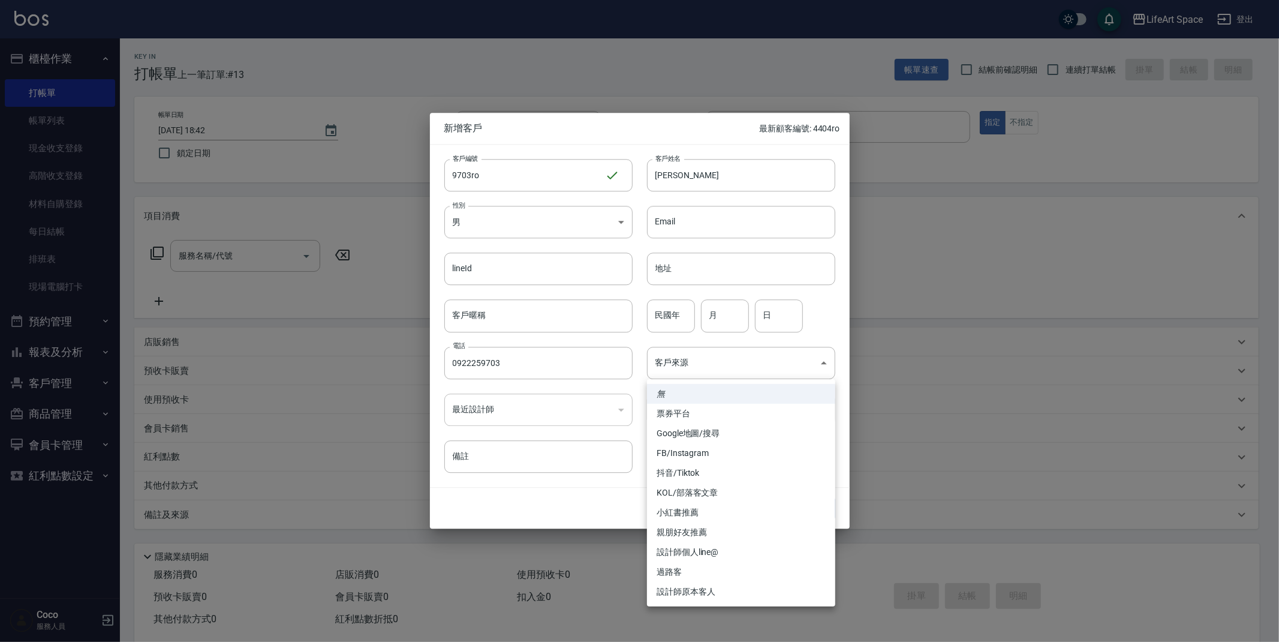
click at [698, 550] on li "設計師個人line@" at bounding box center [741, 552] width 188 height 20
type input "設計師個人line@"
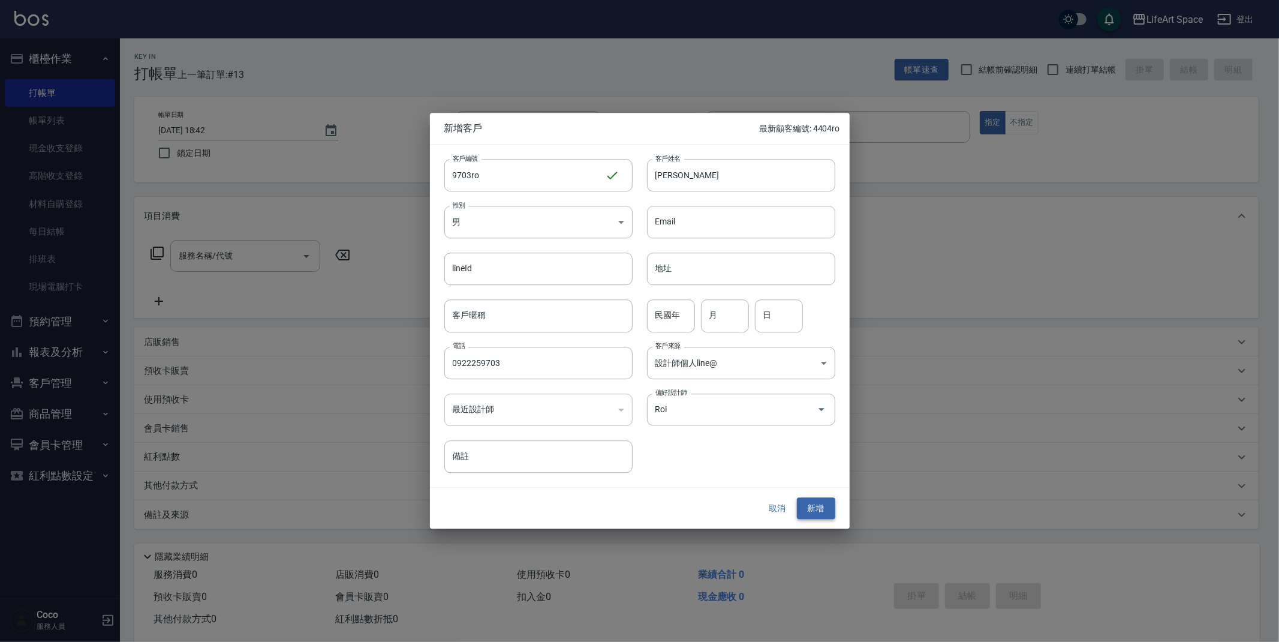
click at [814, 505] on button "新增" at bounding box center [816, 508] width 38 height 22
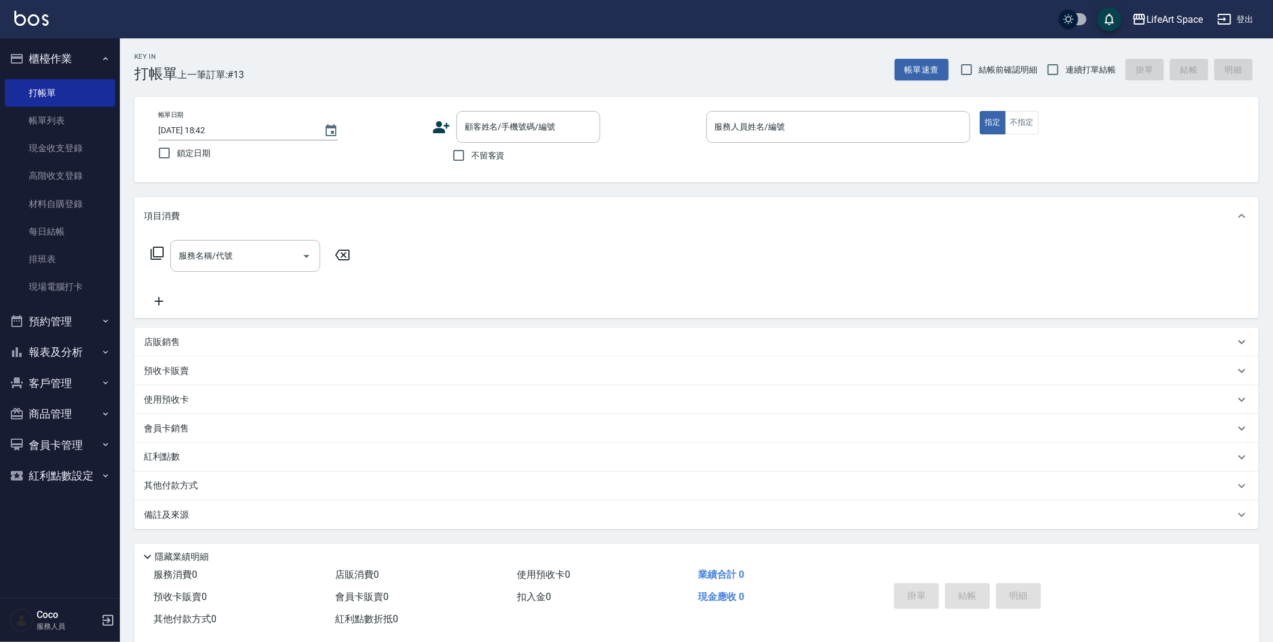
click at [438, 132] on icon at bounding box center [441, 127] width 17 height 12
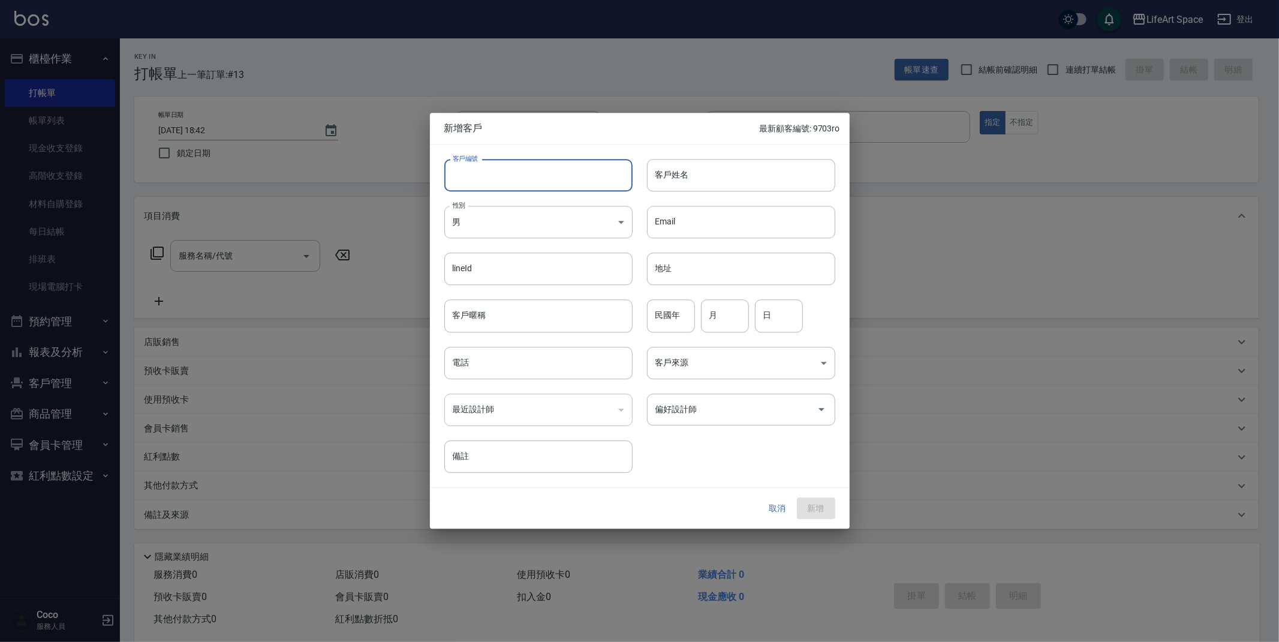
click at [514, 168] on input "客戶編號" at bounding box center [538, 175] width 188 height 32
type input "5801ro"
click at [674, 182] on input "客戶姓名" at bounding box center [741, 175] width 188 height 32
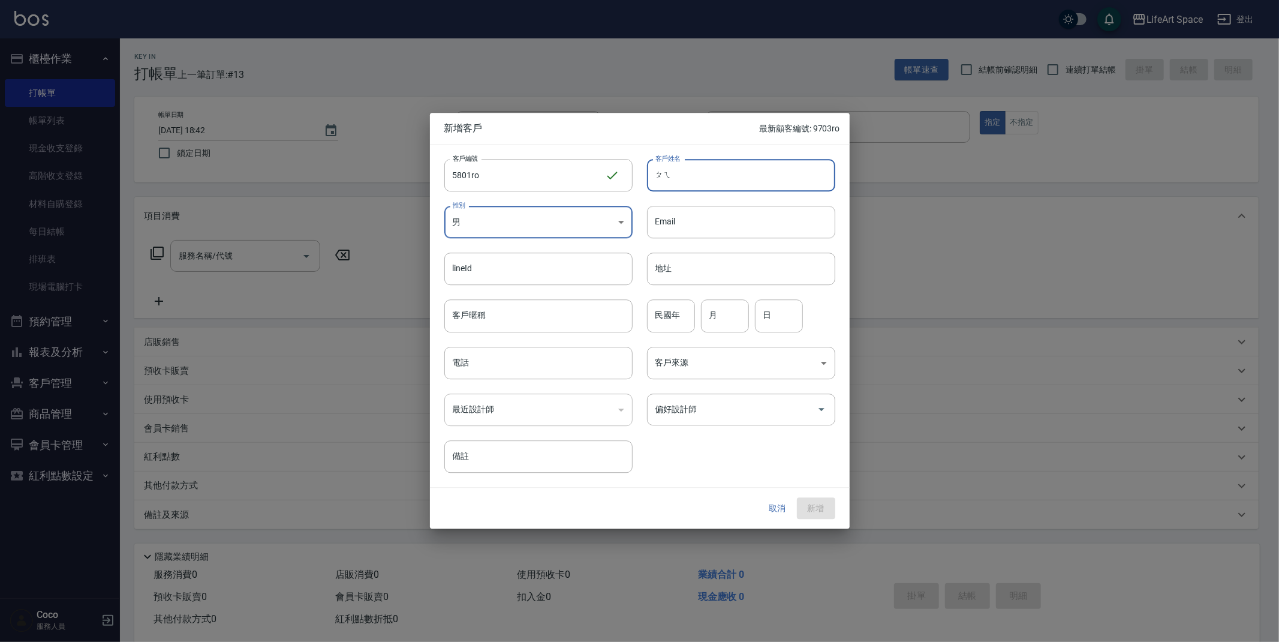
type input "珮"
type input "莊霈青"
click at [511, 366] on input "電話" at bounding box center [538, 363] width 188 height 32
type input "0983355801"
click at [734, 367] on body "LifeArt Space 登出 櫃檯作業 打帳單 帳單列表 現金收支登錄 高階收支登錄 材料自購登錄 每日結帳 排班表 現場電腦打卡 預約管理 預約管理 單…" at bounding box center [639, 329] width 1279 height 659
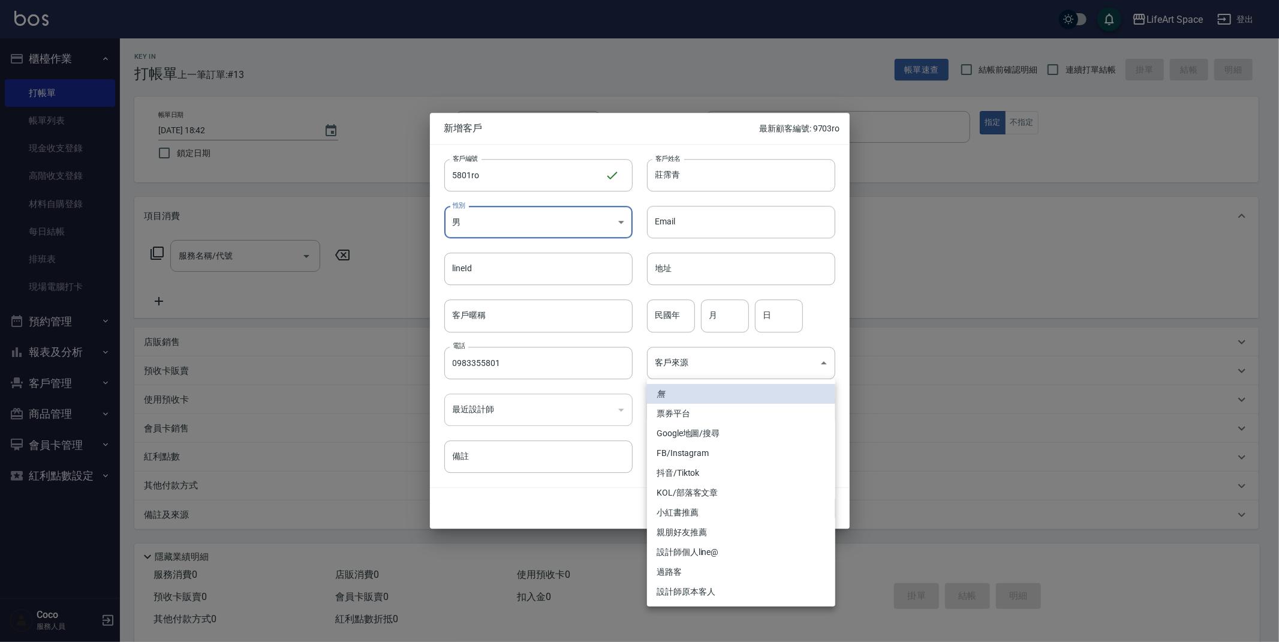
click at [697, 586] on li "設計師原本客人" at bounding box center [741, 592] width 188 height 20
type input "設計師原本客人"
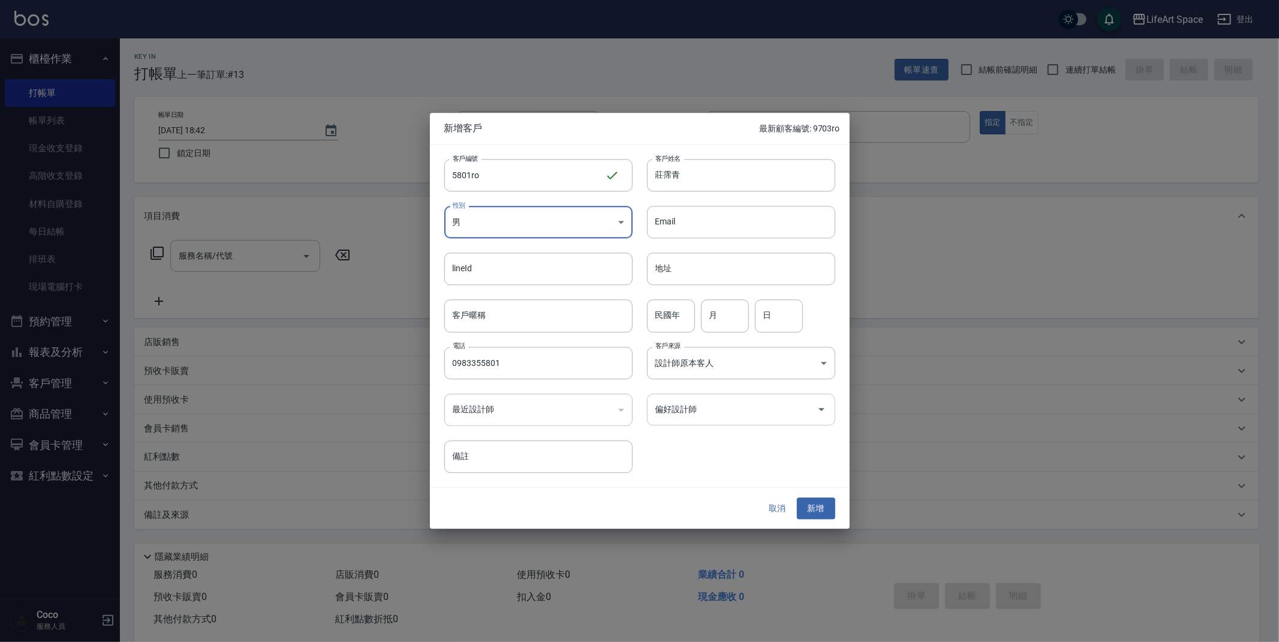
click at [695, 418] on input "偏好設計師" at bounding box center [731, 409] width 159 height 21
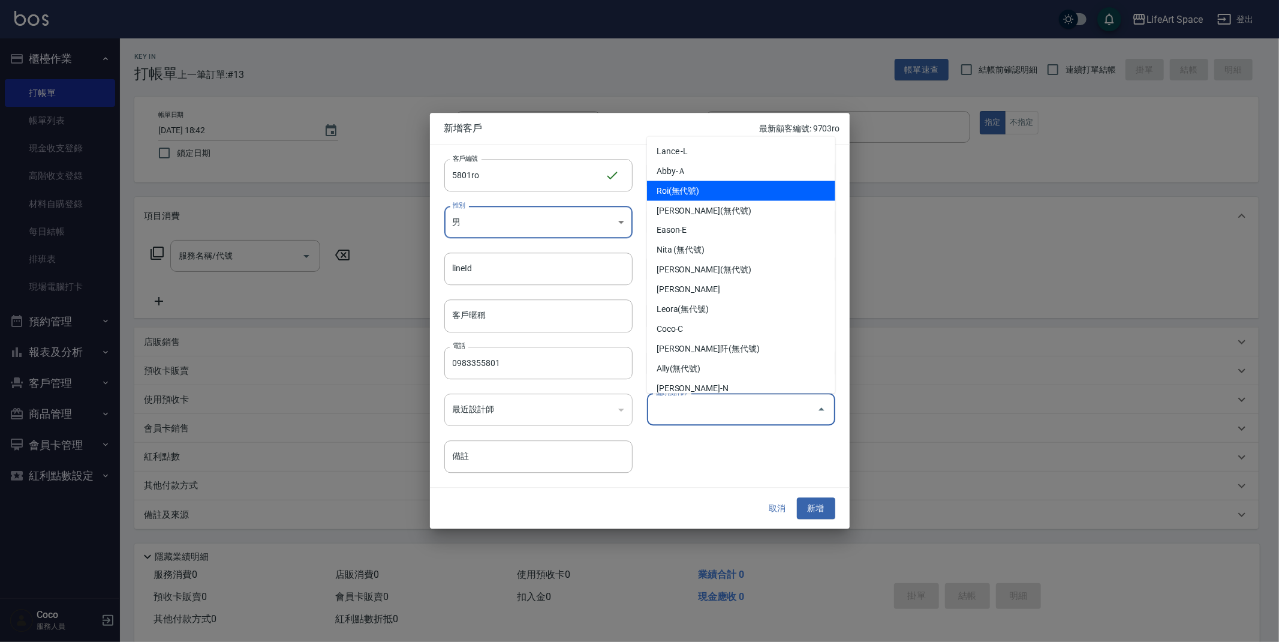
click at [721, 188] on li "Roi(無代號)" at bounding box center [741, 191] width 188 height 20
type input "Roi"
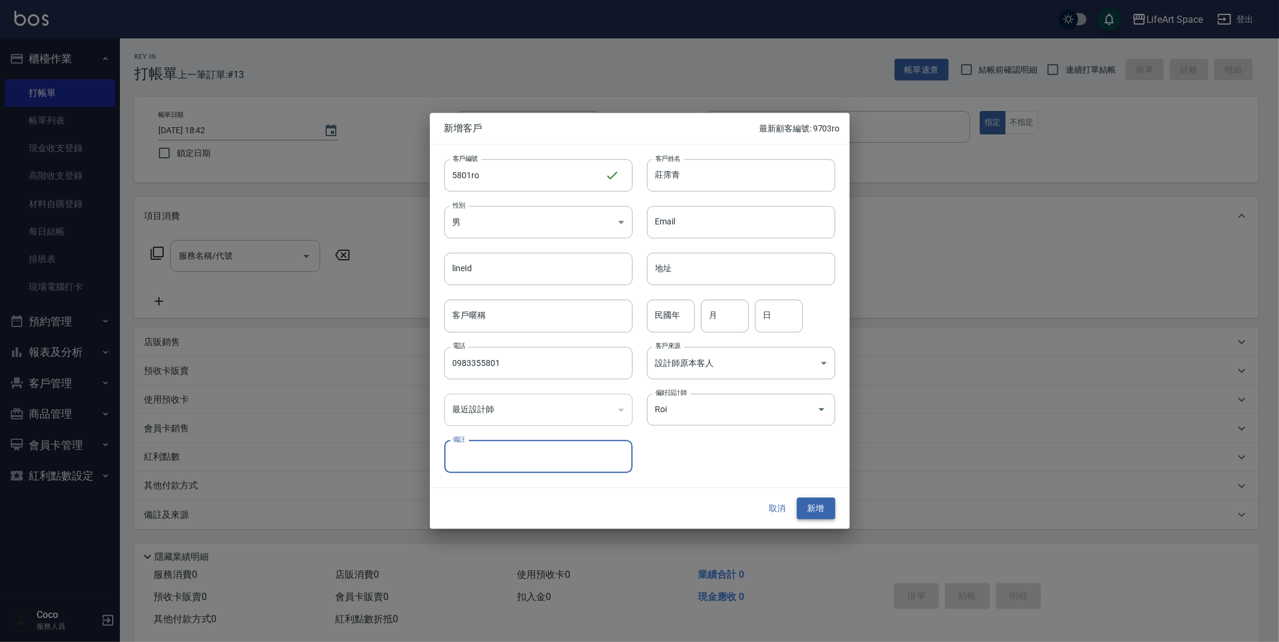
click at [814, 505] on button "新增" at bounding box center [816, 508] width 38 height 22
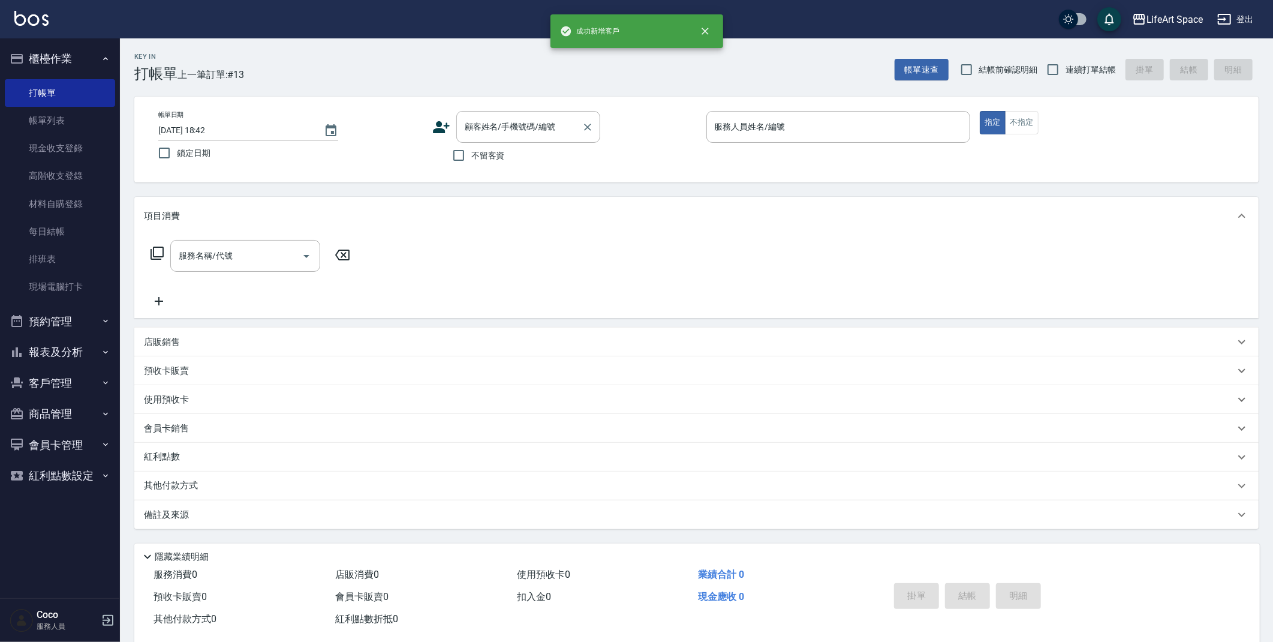
click at [499, 132] on input "顧客姓名/手機號碼/編號" at bounding box center [519, 126] width 115 height 21
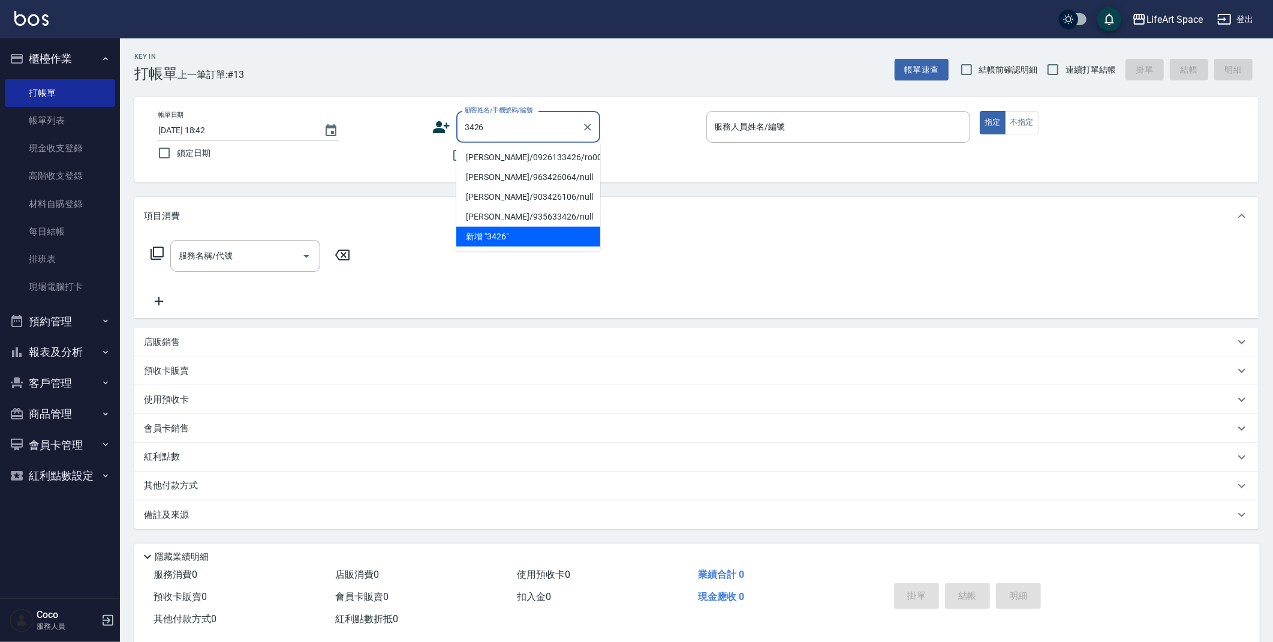
click at [516, 155] on li "[PERSON_NAME]/0926133426/ro006" at bounding box center [528, 157] width 144 height 20
type input "[PERSON_NAME]/0926133426/ro006"
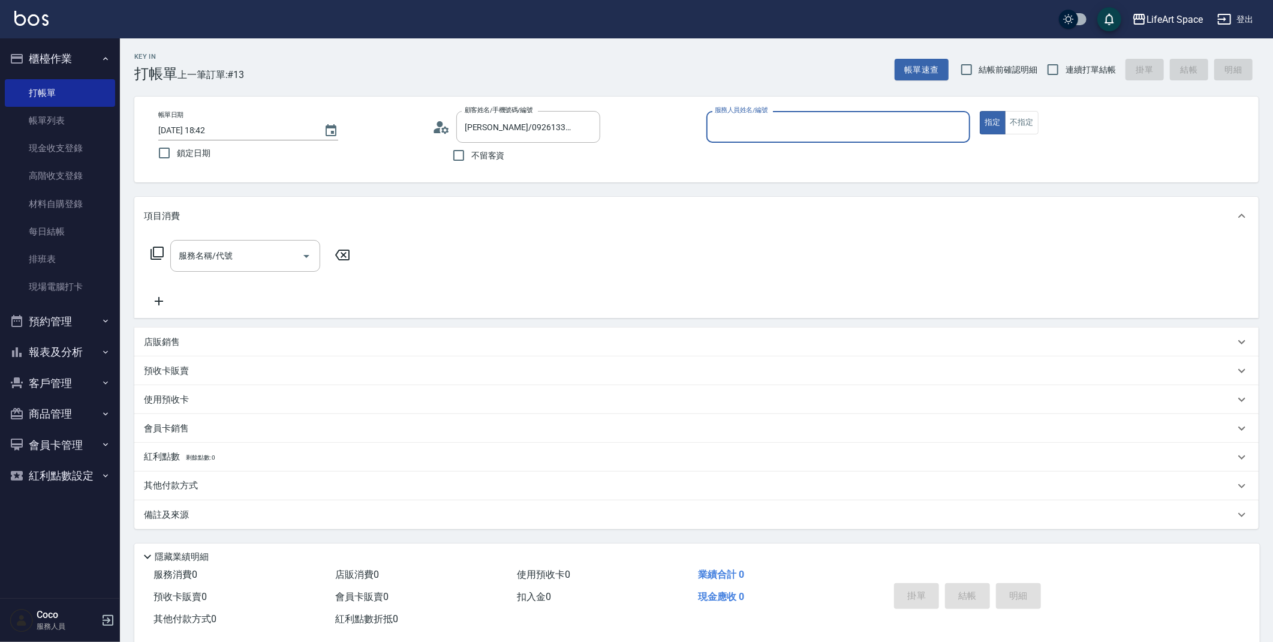
type input "Roi(無代號)"
click at [298, 261] on div at bounding box center [306, 256] width 18 height 32
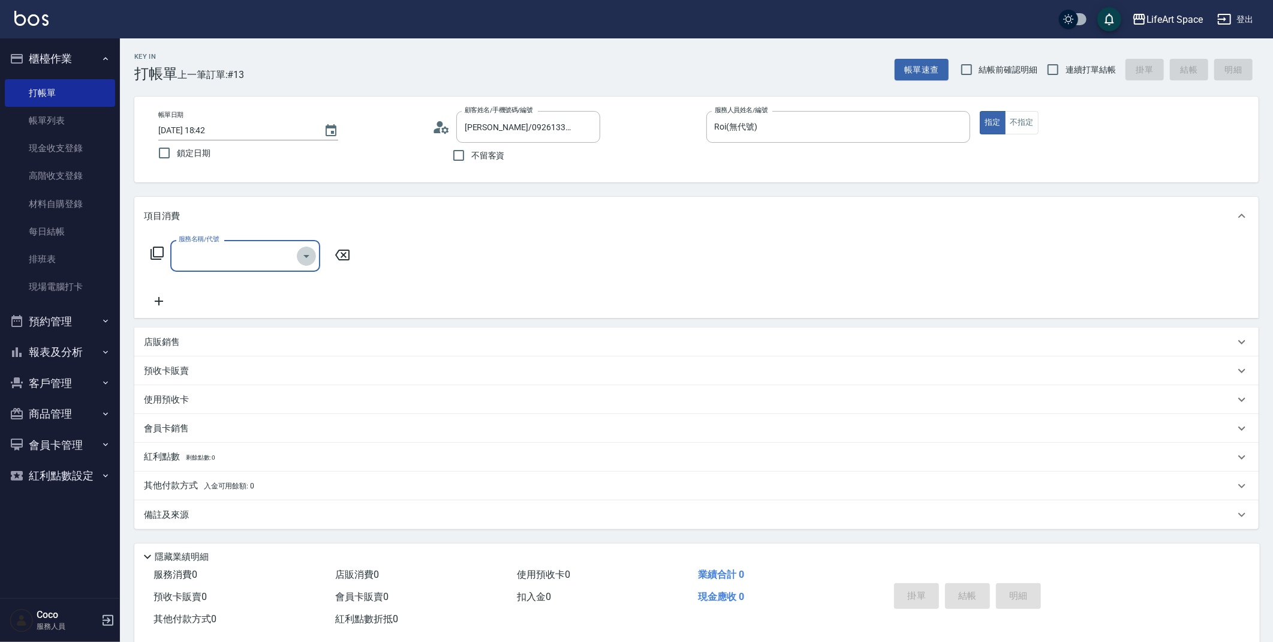
click at [300, 254] on icon "Open" at bounding box center [306, 256] width 14 height 14
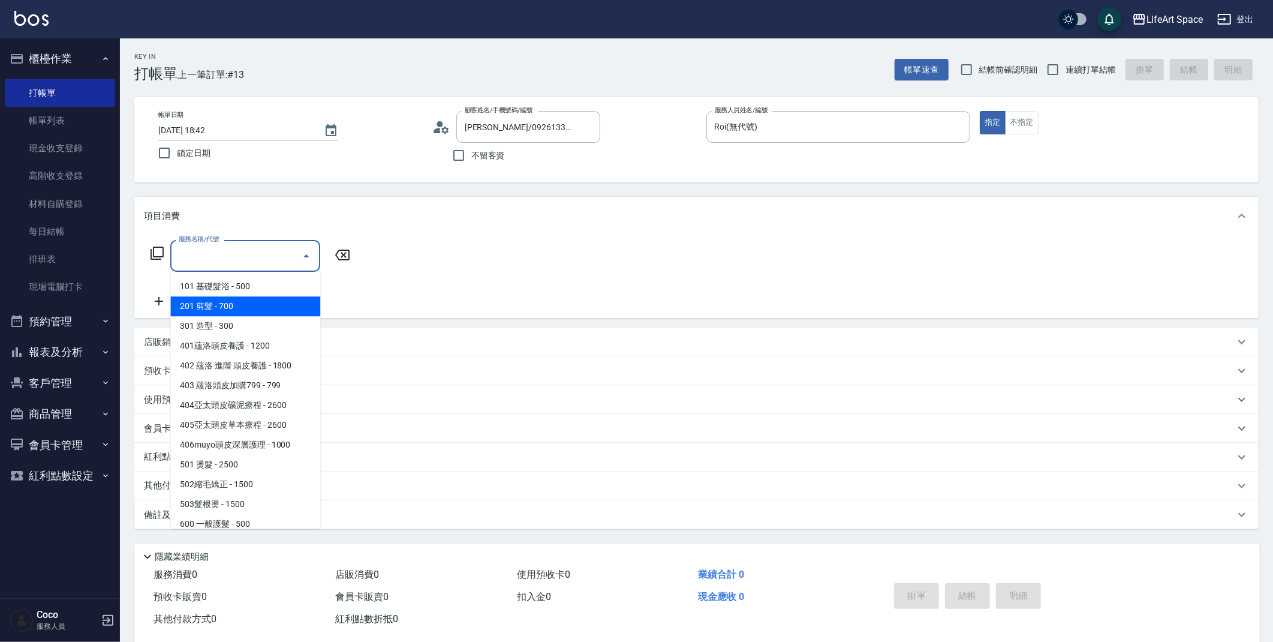
click at [266, 303] on span "201 剪髮 - 700" at bounding box center [245, 306] width 150 height 20
type input "201 剪髮(201)"
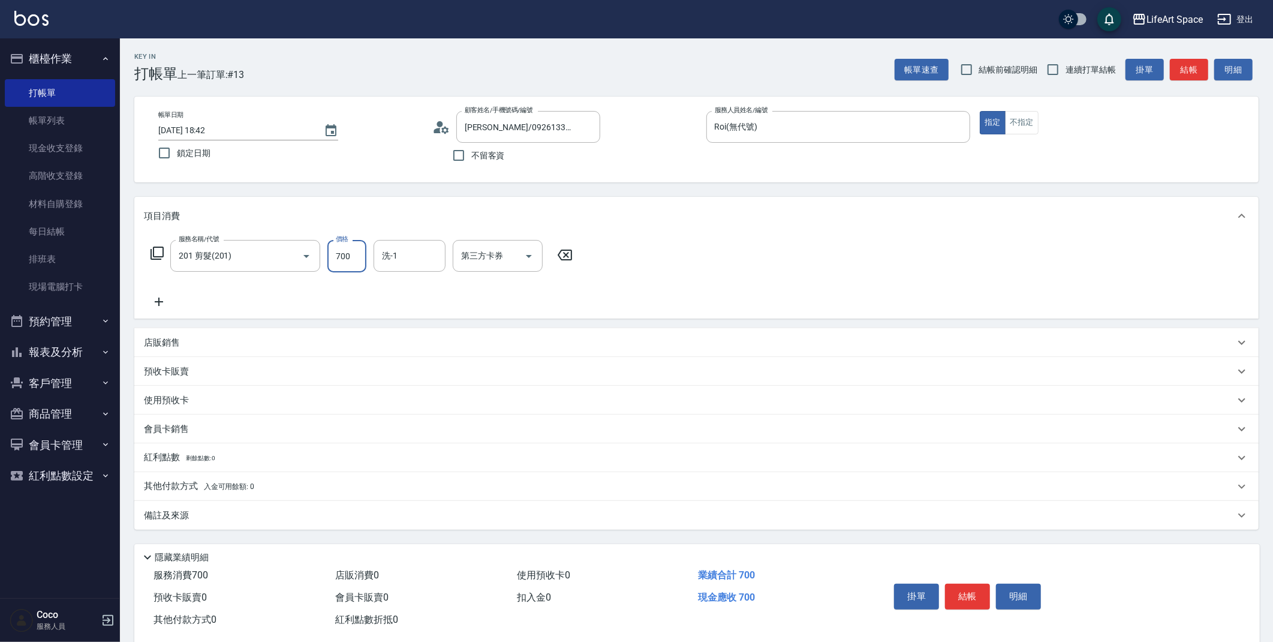
click at [356, 257] on input "700" at bounding box center [346, 256] width 39 height 32
type input "800"
click at [425, 509] on div "備註及來源" at bounding box center [689, 515] width 1091 height 13
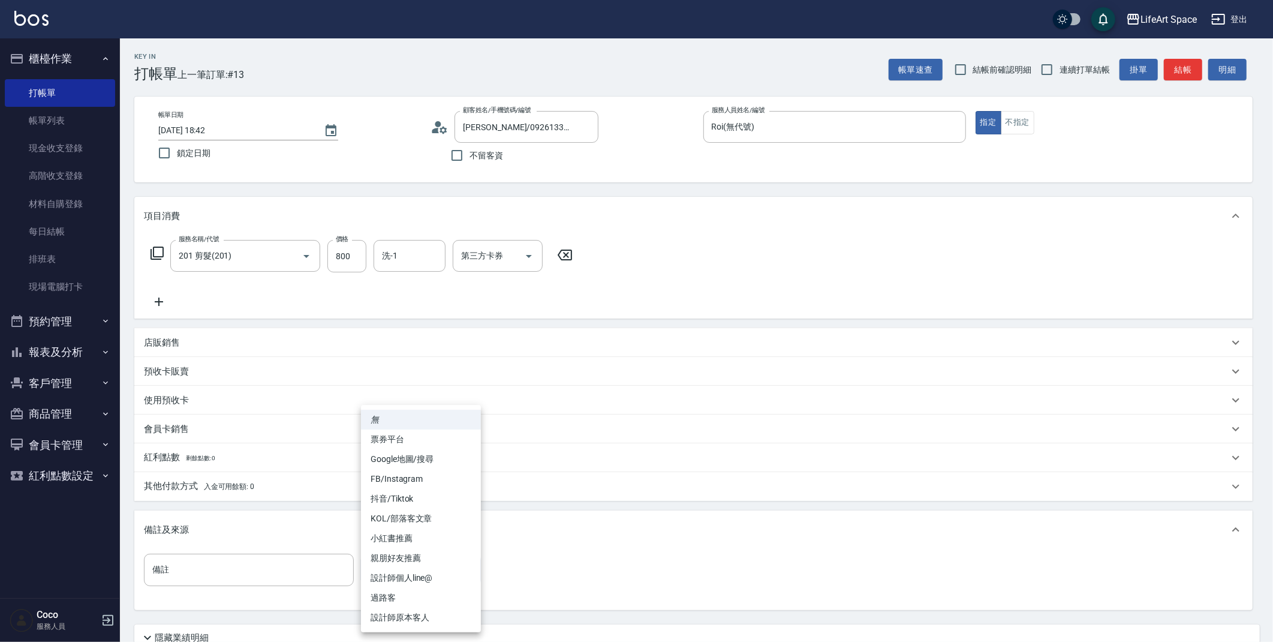
click at [409, 570] on body "LifeArt Space 登出 櫃檯作業 打帳單 帳單列表 現金收支登錄 高階收支登錄 材料自購登錄 每日結帳 排班表 現場電腦打卡 預約管理 預約管理 單…" at bounding box center [636, 370] width 1273 height 740
click at [416, 618] on li "設計師原本客人" at bounding box center [421, 617] width 120 height 20
type input "設計師原本客人"
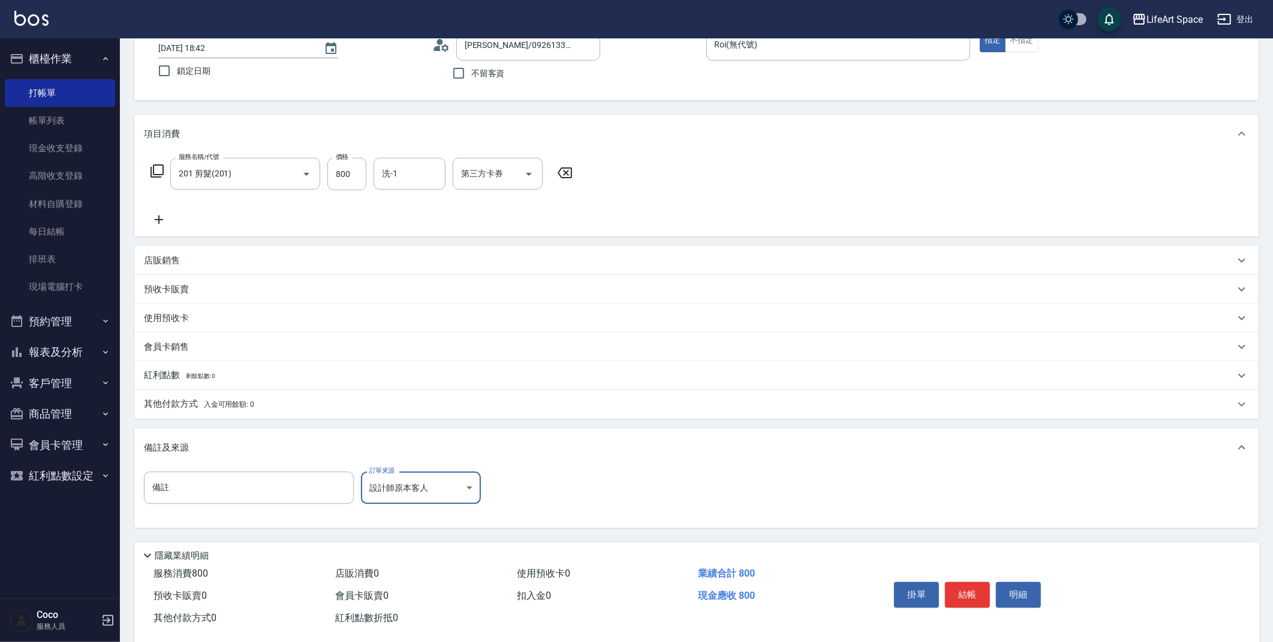
scroll to position [103, 0]
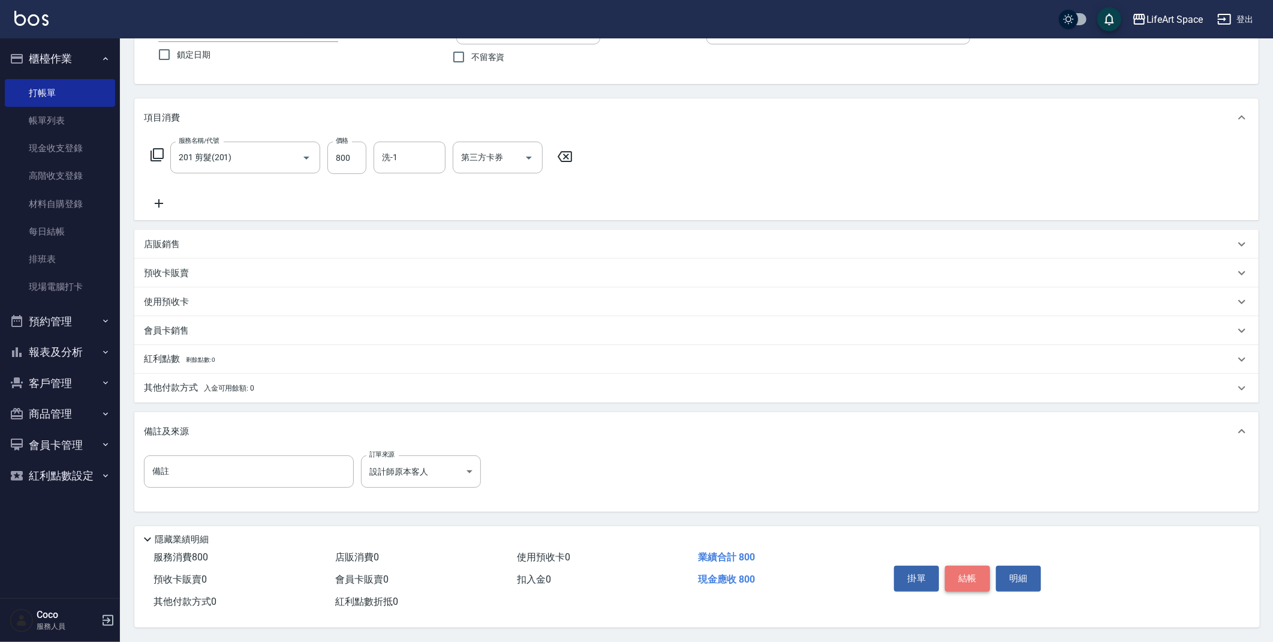
click at [968, 575] on button "結帳" at bounding box center [967, 577] width 45 height 25
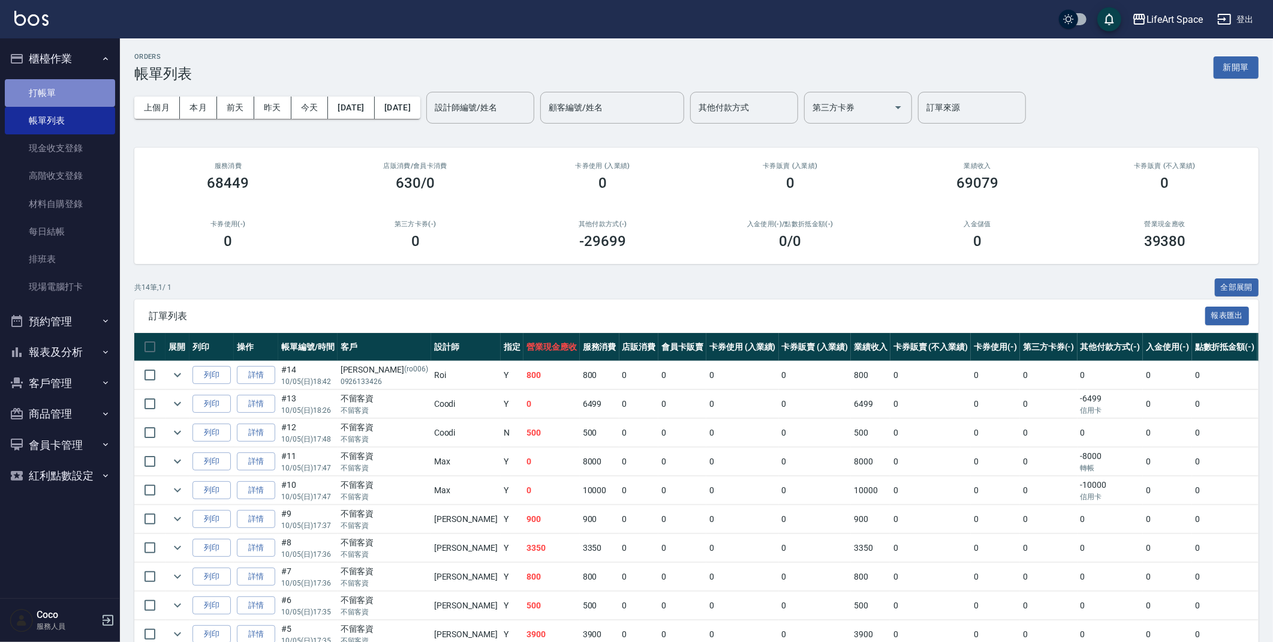
click at [83, 94] on link "打帳單" at bounding box center [60, 93] width 110 height 28
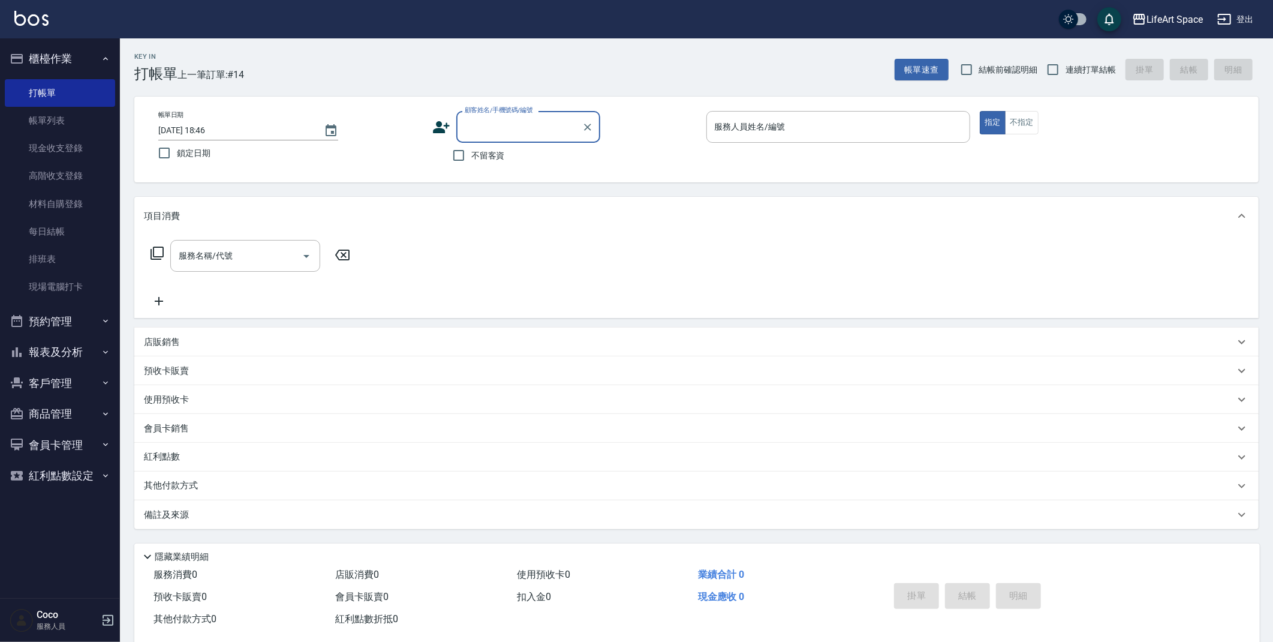
click at [491, 131] on input "顧客姓名/手機號碼/編號" at bounding box center [519, 126] width 115 height 21
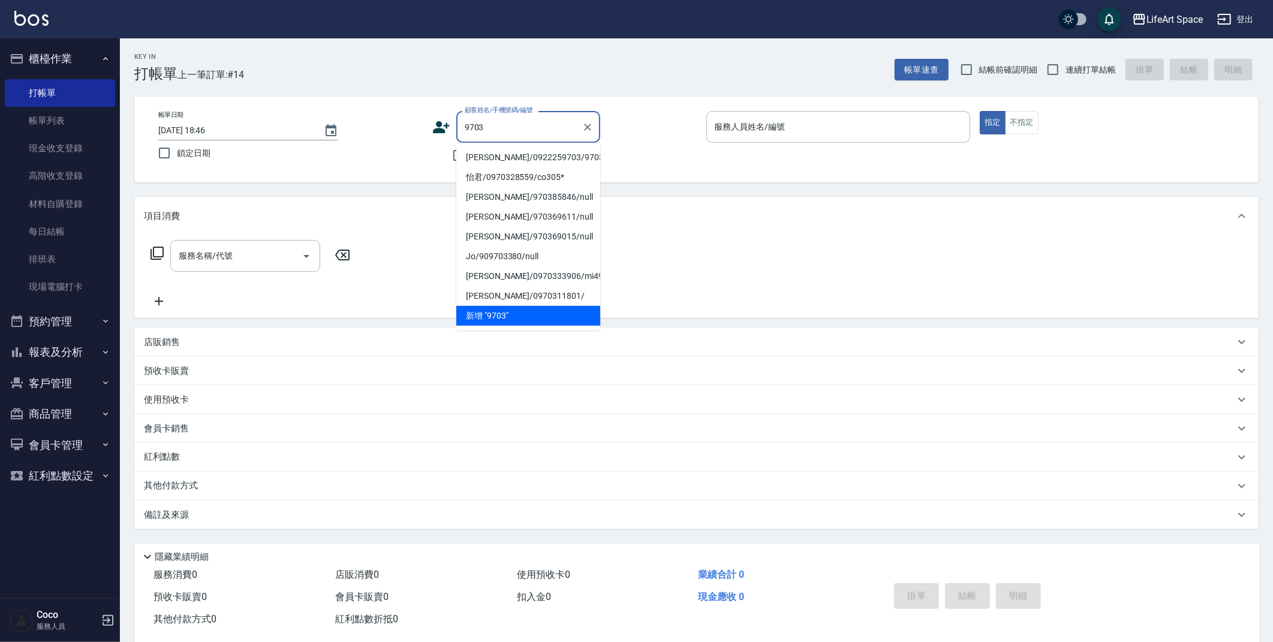
click at [529, 159] on li "[PERSON_NAME]/0922259703/9703ro" at bounding box center [528, 157] width 144 height 20
type input "[PERSON_NAME]/0922259703/9703ro"
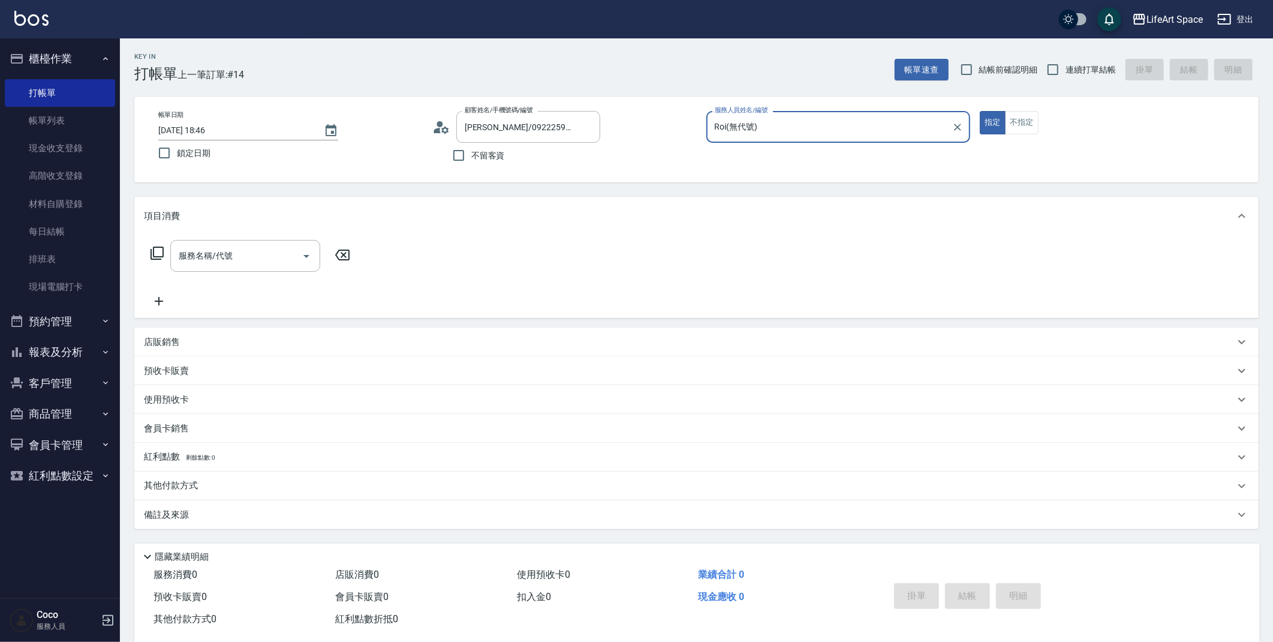
type input "Roi(無代號)"
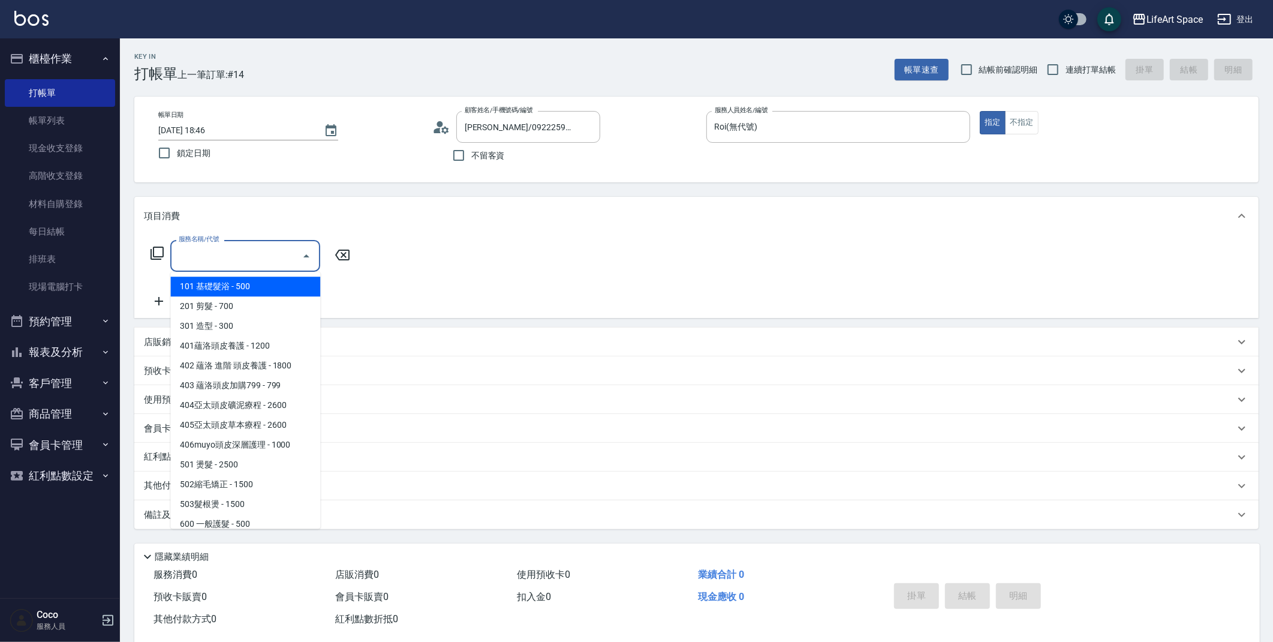
click at [234, 255] on input "服務名稱/代號" at bounding box center [236, 255] width 121 height 21
drag, startPoint x: 224, startPoint y: 306, endPoint x: 281, endPoint y: 297, distance: 58.3
click at [224, 306] on span "201 剪髮 - 700" at bounding box center [245, 306] width 150 height 20
type input "201 剪髮(201)"
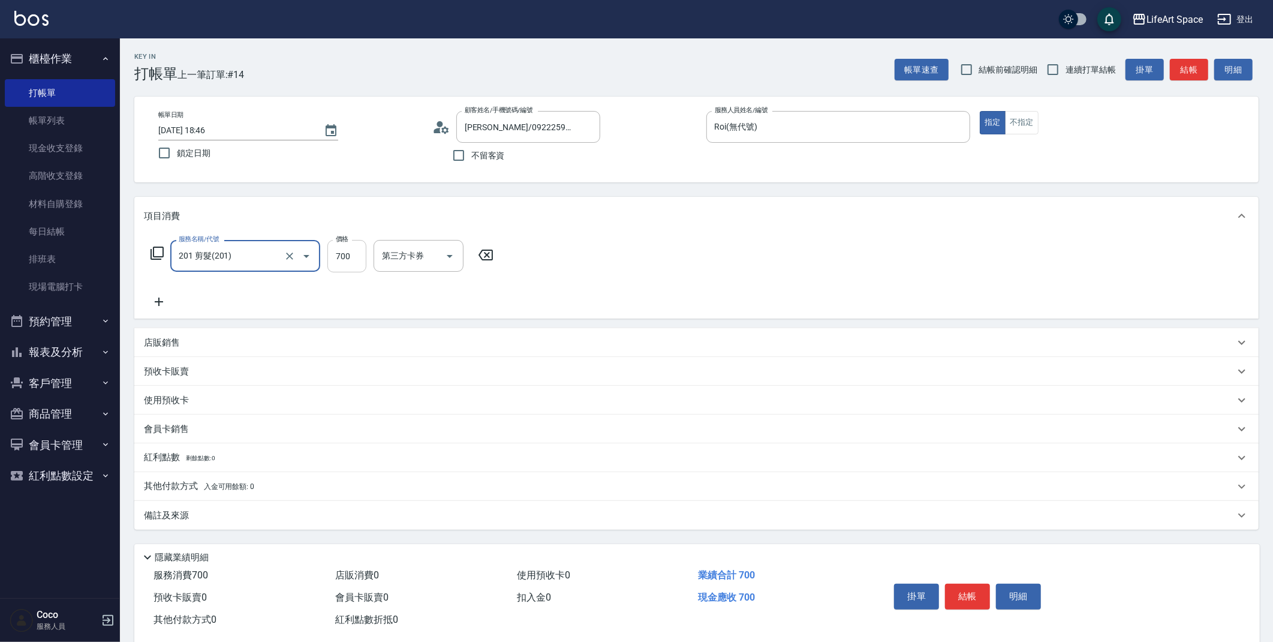
click at [349, 261] on input "700" at bounding box center [346, 256] width 39 height 32
type input "1000"
click at [291, 524] on div "備註及來源" at bounding box center [696, 515] width 1124 height 29
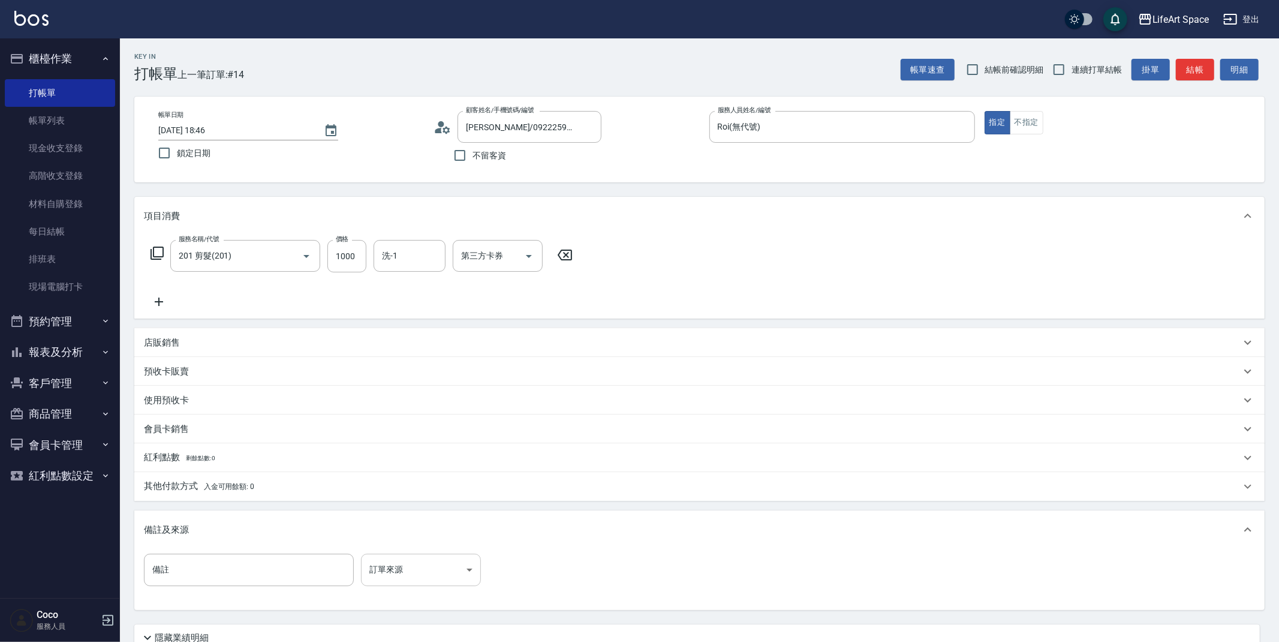
click at [404, 565] on body "LifeArt Space 登出 櫃檯作業 打帳單 帳單列表 現金收支登錄 高階收支登錄 材料自購登錄 每日結帳 排班表 現場電腦打卡 預約管理 預約管理 單…" at bounding box center [639, 370] width 1279 height 740
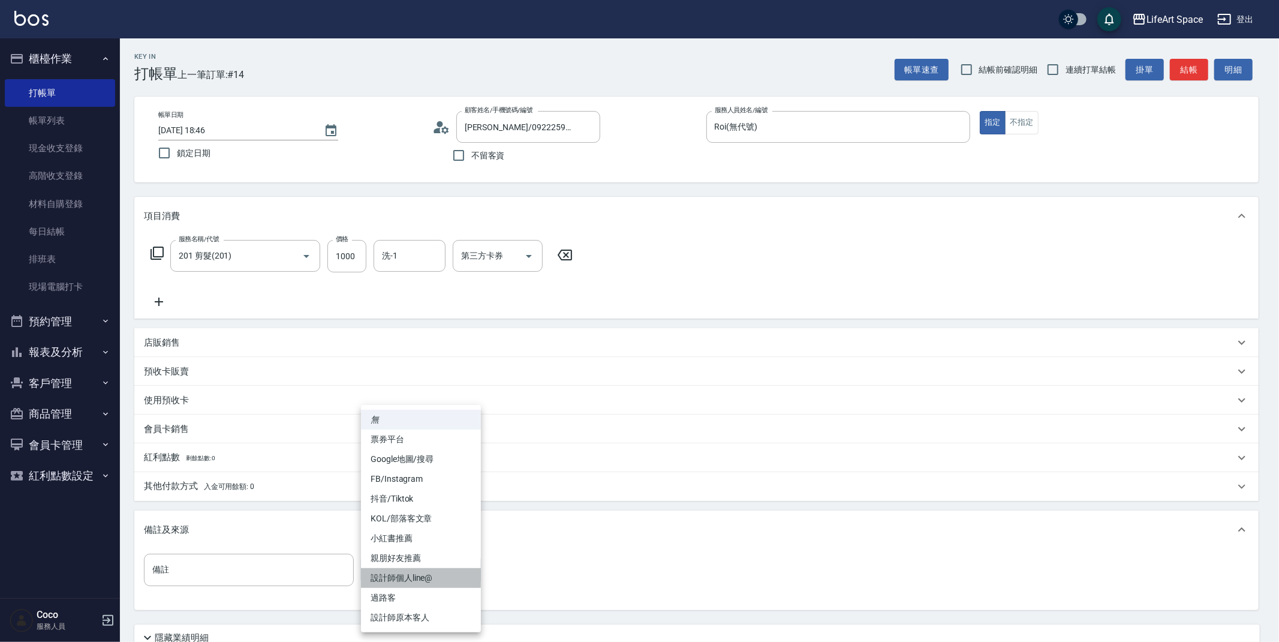
click at [432, 582] on li "設計師個人line@" at bounding box center [421, 578] width 120 height 20
type input "設計師個人line@"
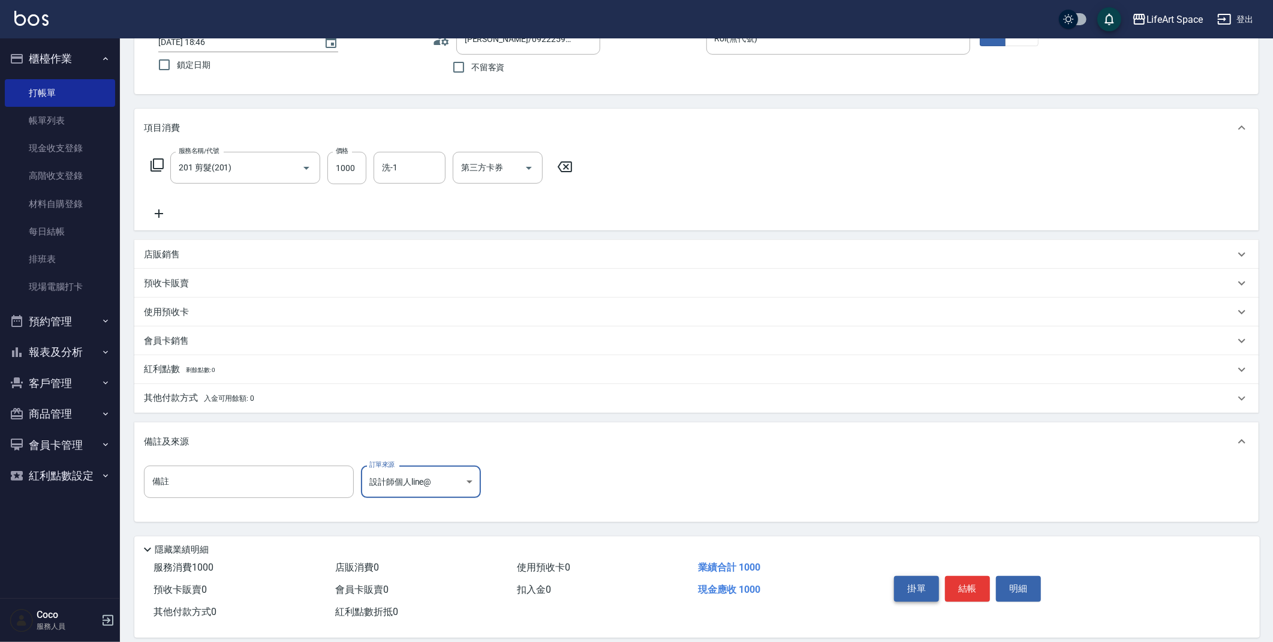
scroll to position [103, 0]
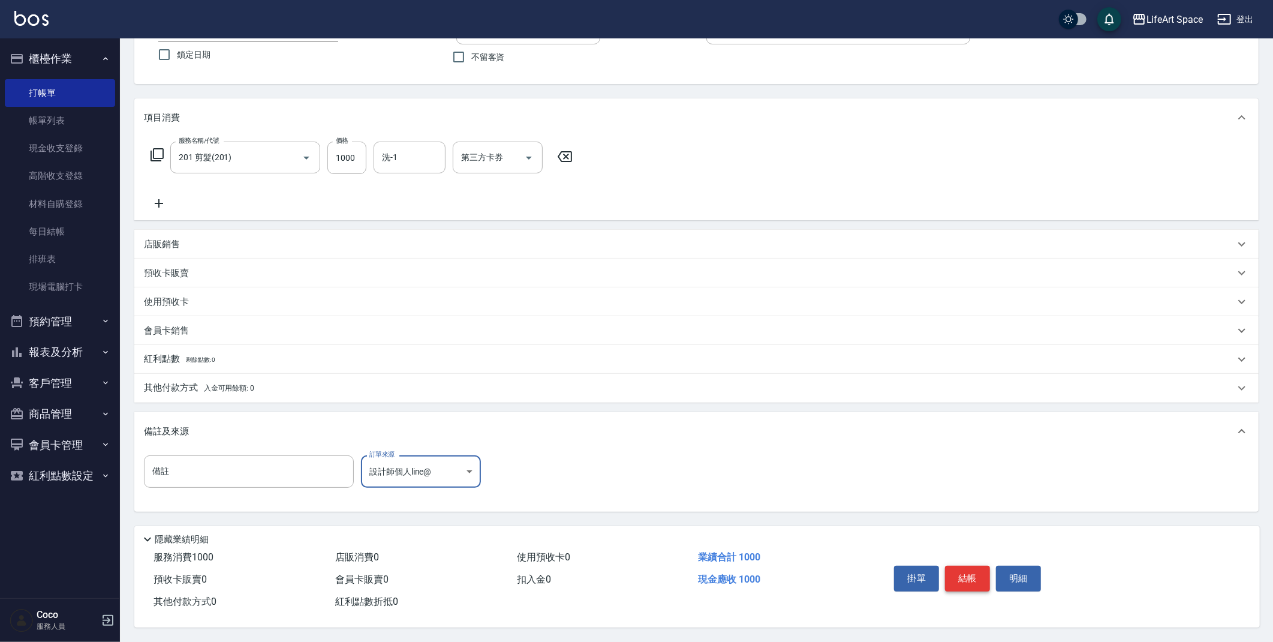
click at [960, 572] on button "結帳" at bounding box center [967, 577] width 45 height 25
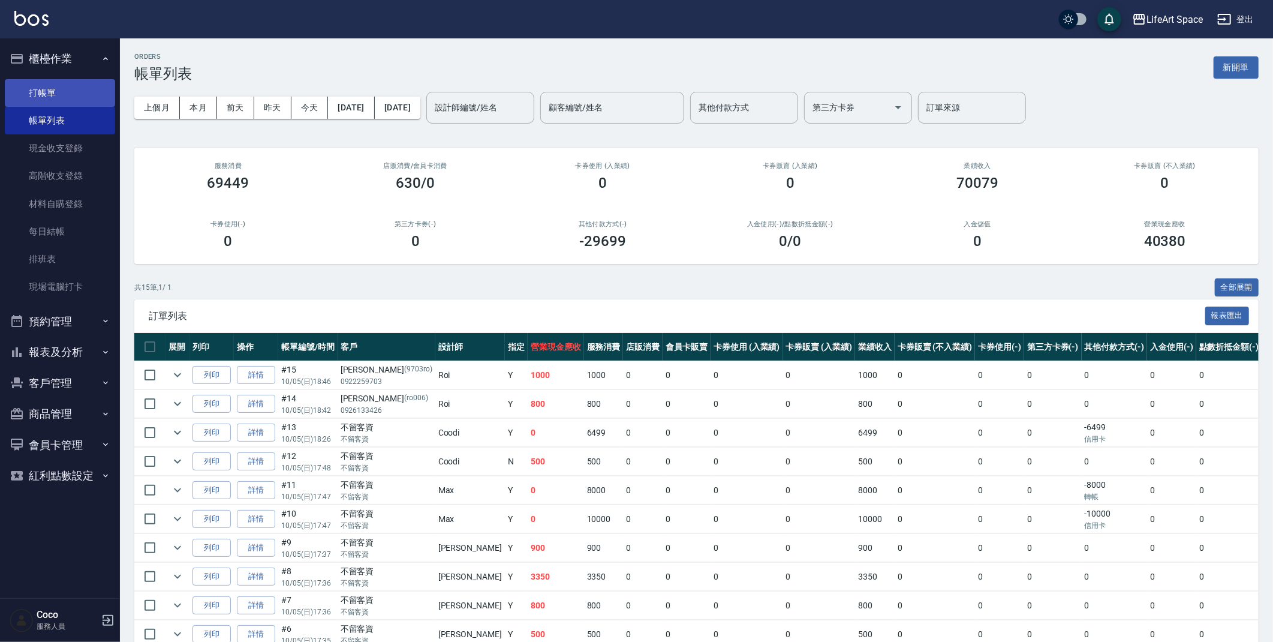
click at [55, 97] on link "打帳單" at bounding box center [60, 93] width 110 height 28
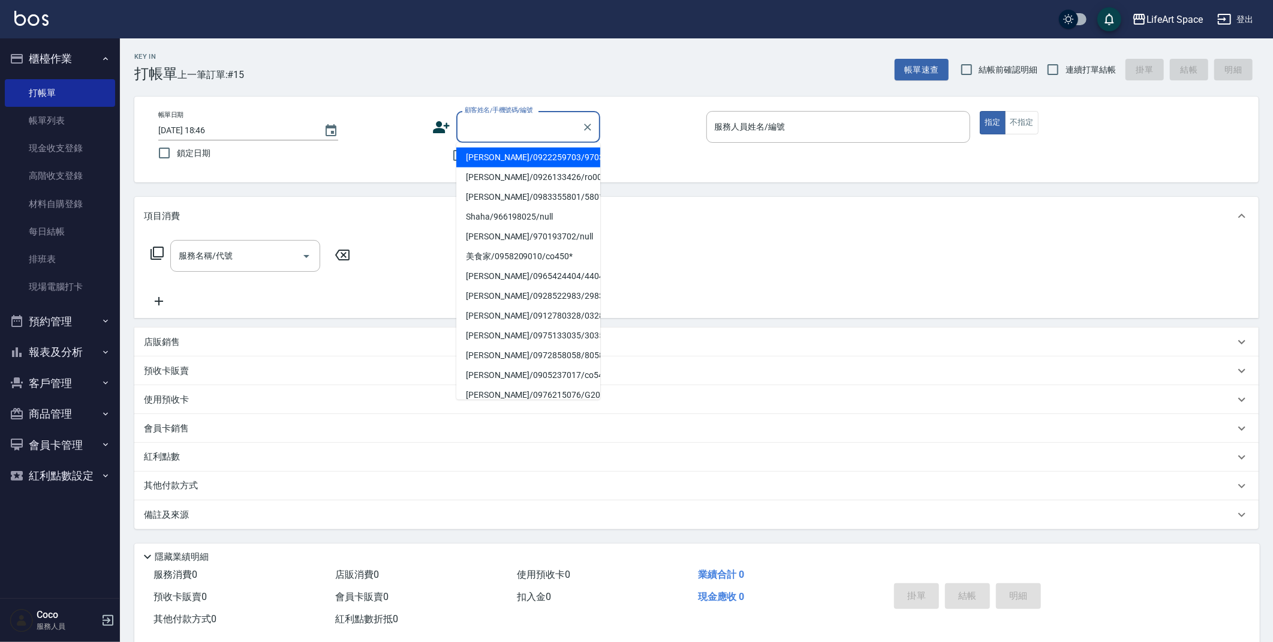
click at [507, 131] on input "顧客姓名/手機號碼/編號" at bounding box center [519, 126] width 115 height 21
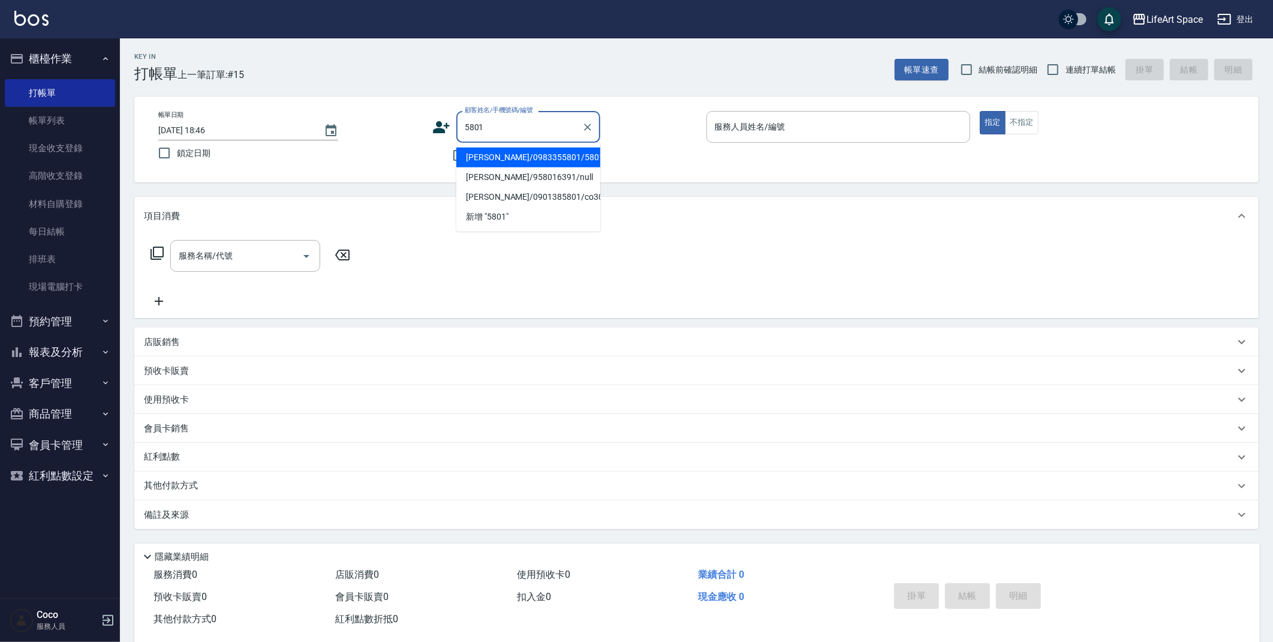
click at [508, 156] on li "[PERSON_NAME]/0983355801/5801ro" at bounding box center [528, 157] width 144 height 20
type input "[PERSON_NAME]/0983355801/5801ro"
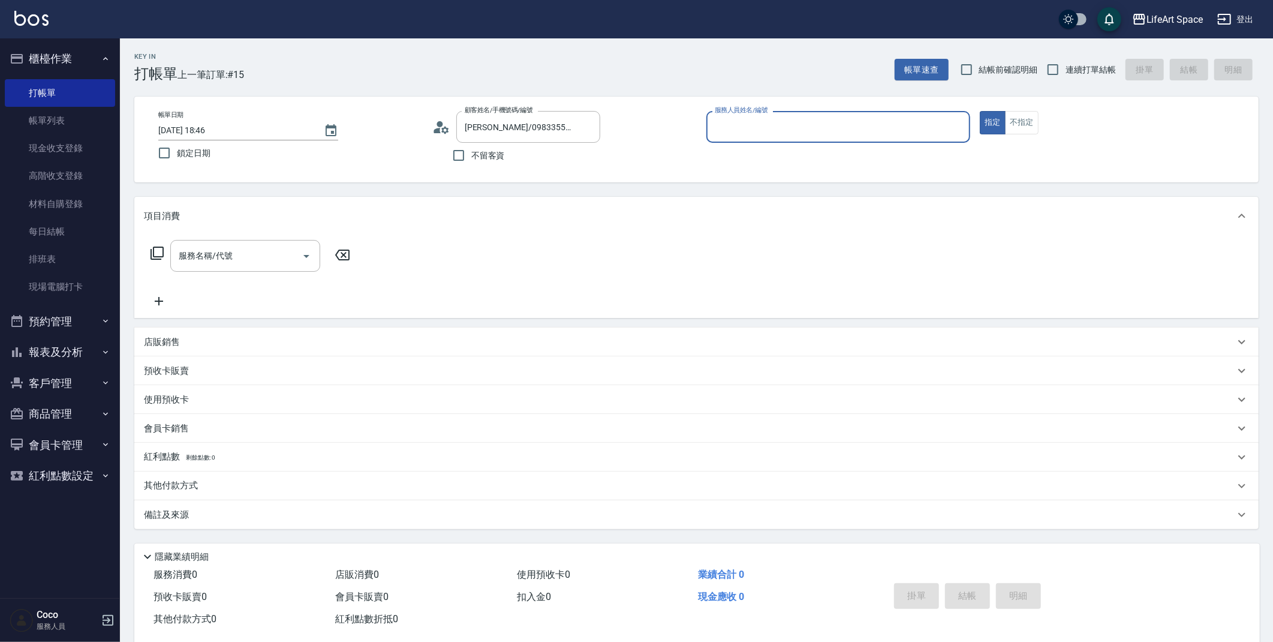
type input "Roi(無代號)"
click at [252, 251] on input "服務名稱/代號" at bounding box center [236, 255] width 121 height 21
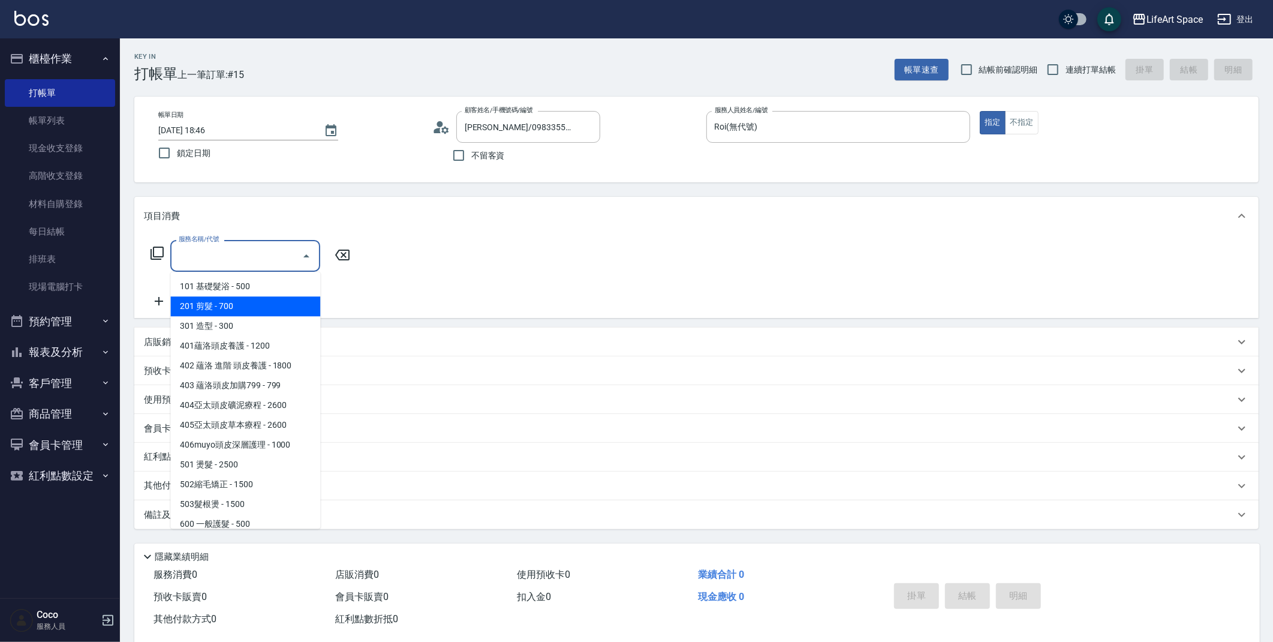
click at [248, 306] on span "201 剪髮 - 700" at bounding box center [245, 306] width 150 height 20
type input "201 剪髮(201)"
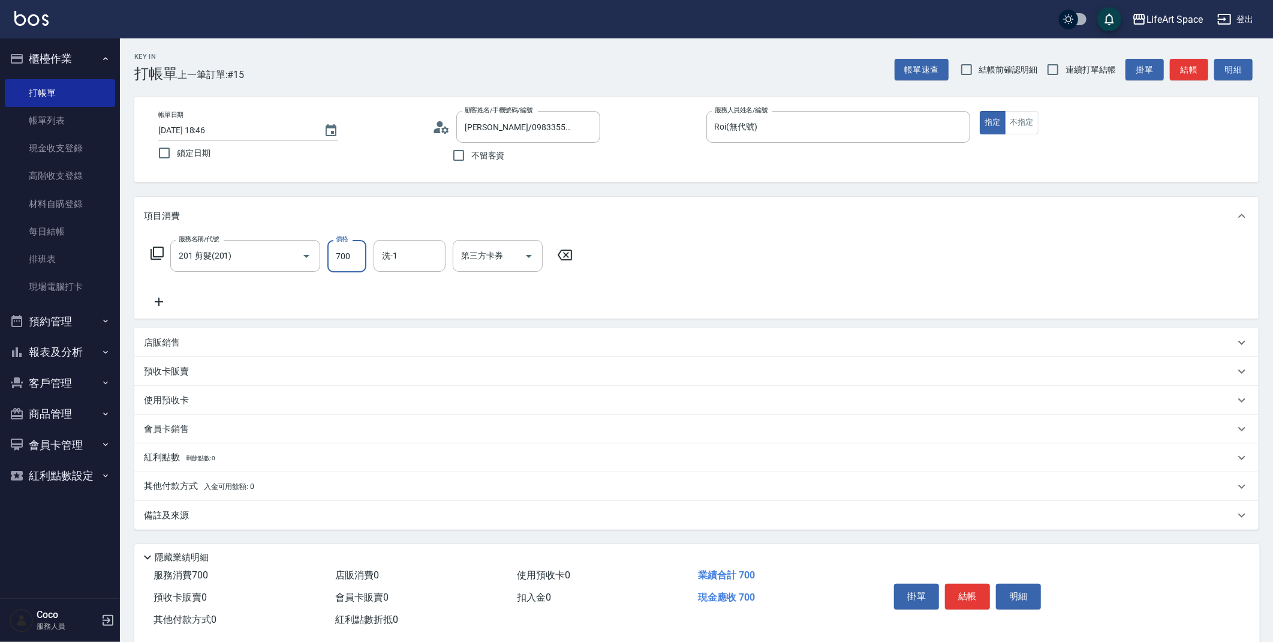
click at [352, 256] on input "700" at bounding box center [346, 256] width 39 height 32
type input "800"
click at [158, 301] on icon at bounding box center [159, 301] width 8 height 8
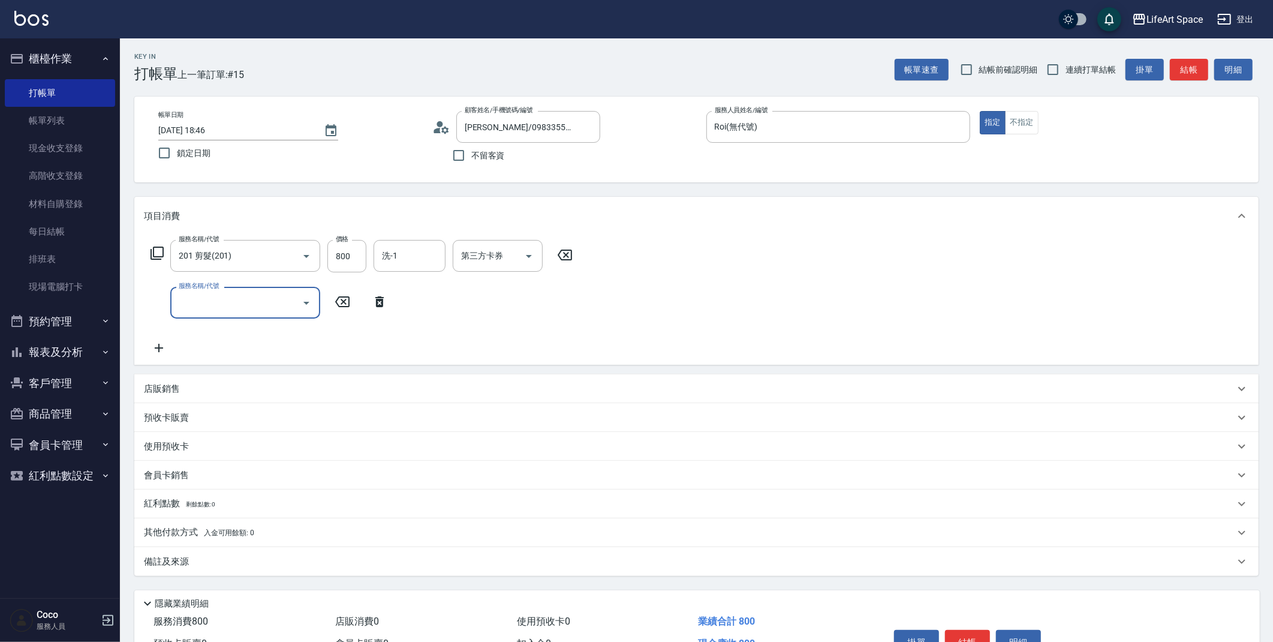
click at [255, 301] on input "服務名稱/代號" at bounding box center [236, 302] width 121 height 21
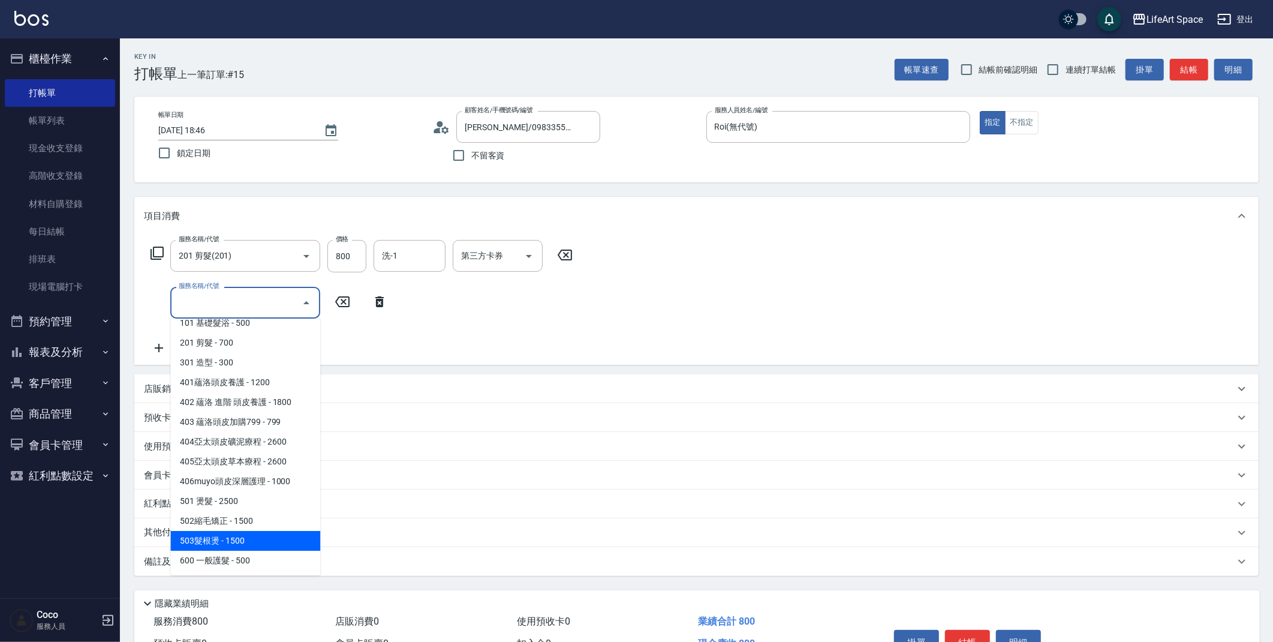
scroll to position [188, 0]
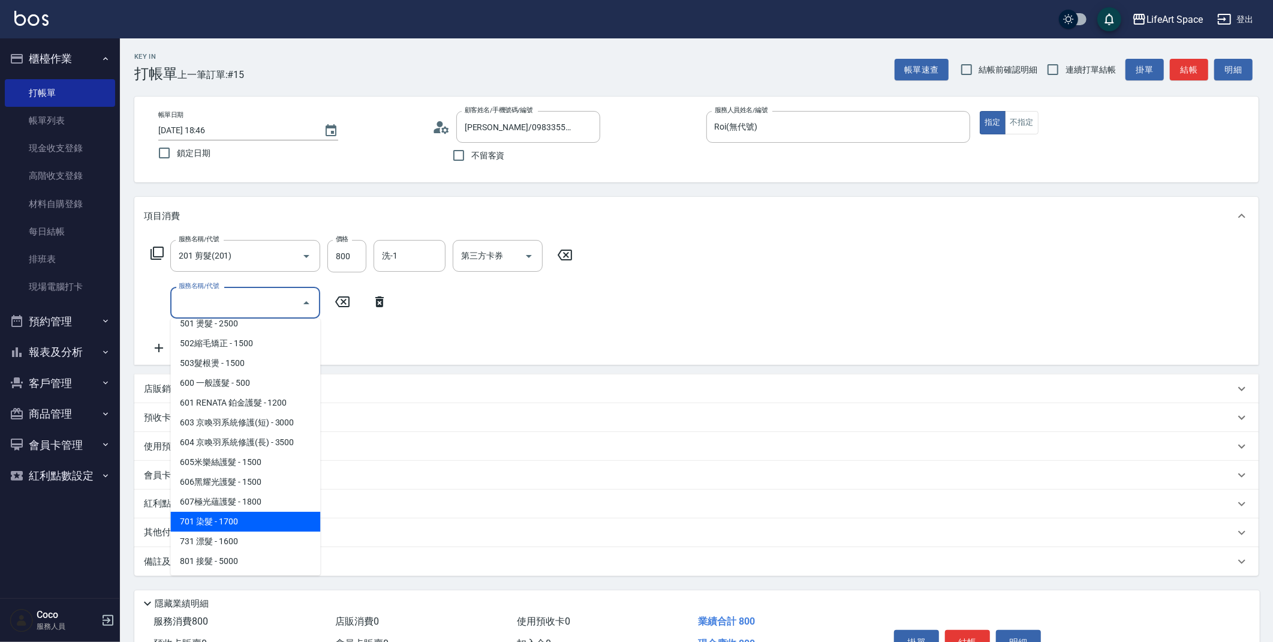
click at [227, 529] on span "701 染髮 - 1700" at bounding box center [245, 521] width 150 height 20
type input "701 染髮(701)"
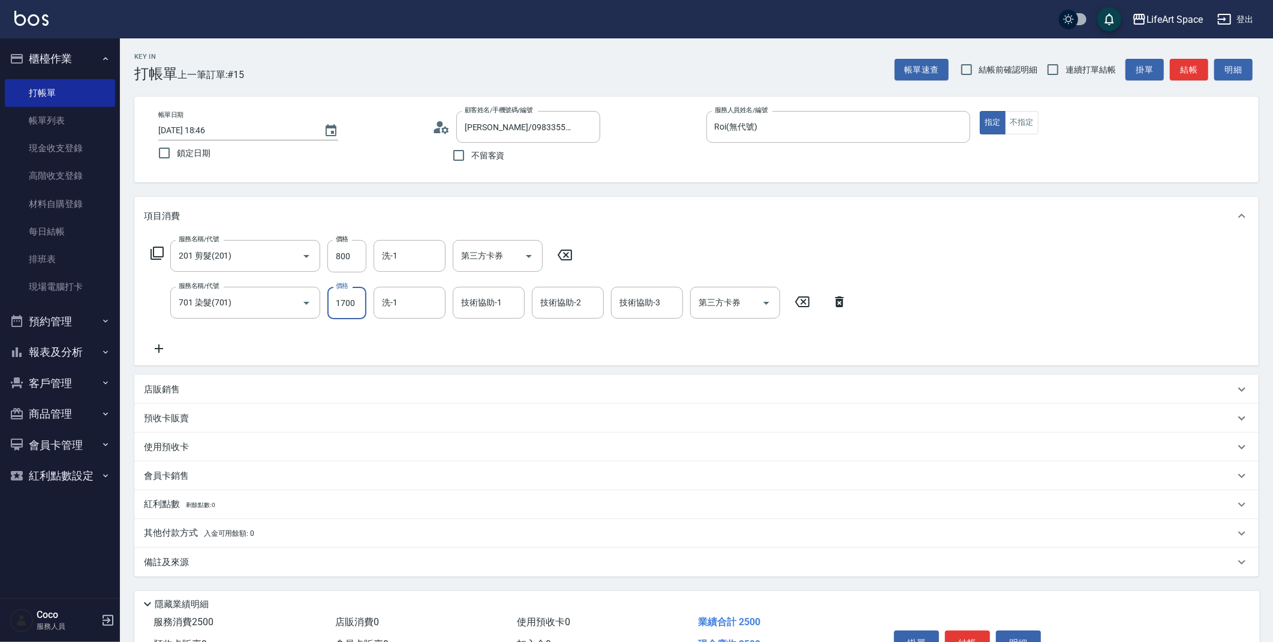
click at [355, 304] on input "1700" at bounding box center [346, 303] width 39 height 32
type input "2200"
click at [321, 560] on div "備註及來源" at bounding box center [689, 562] width 1091 height 13
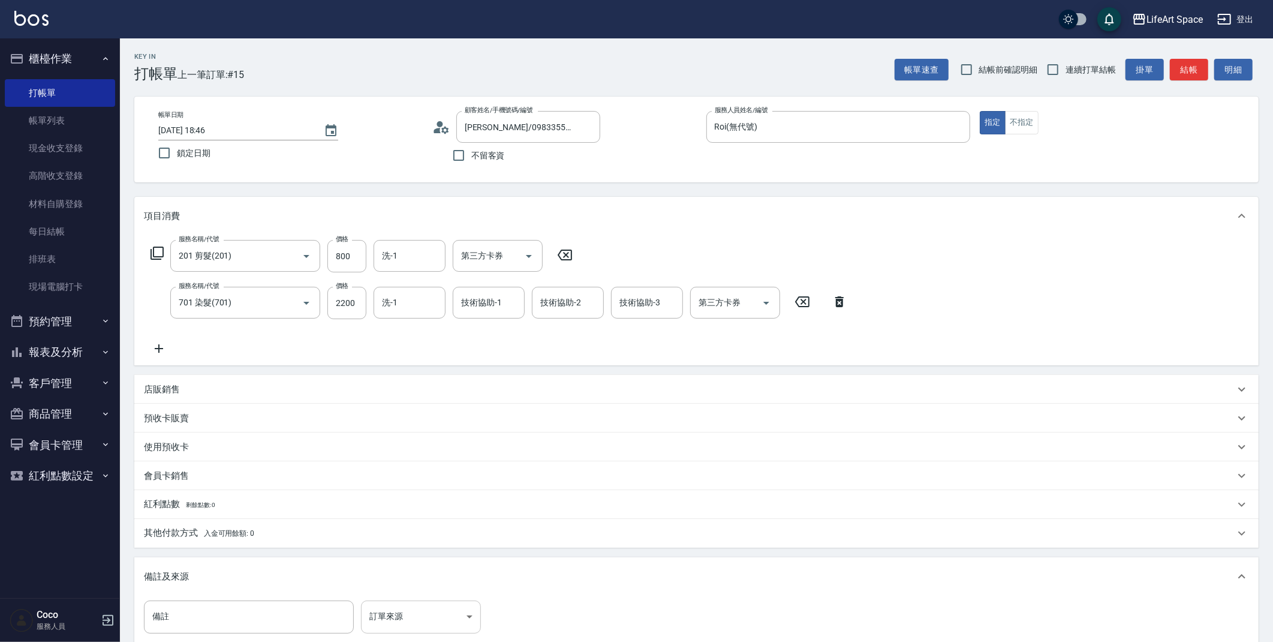
click at [394, 628] on body "LifeArt Space 登出 櫃檯作業 打帳單 帳單列表 現金收支登錄 高階收支登錄 材料自購登錄 每日結帳 排班表 現場電腦打卡 預約管理 預約管理 單…" at bounding box center [636, 393] width 1273 height 787
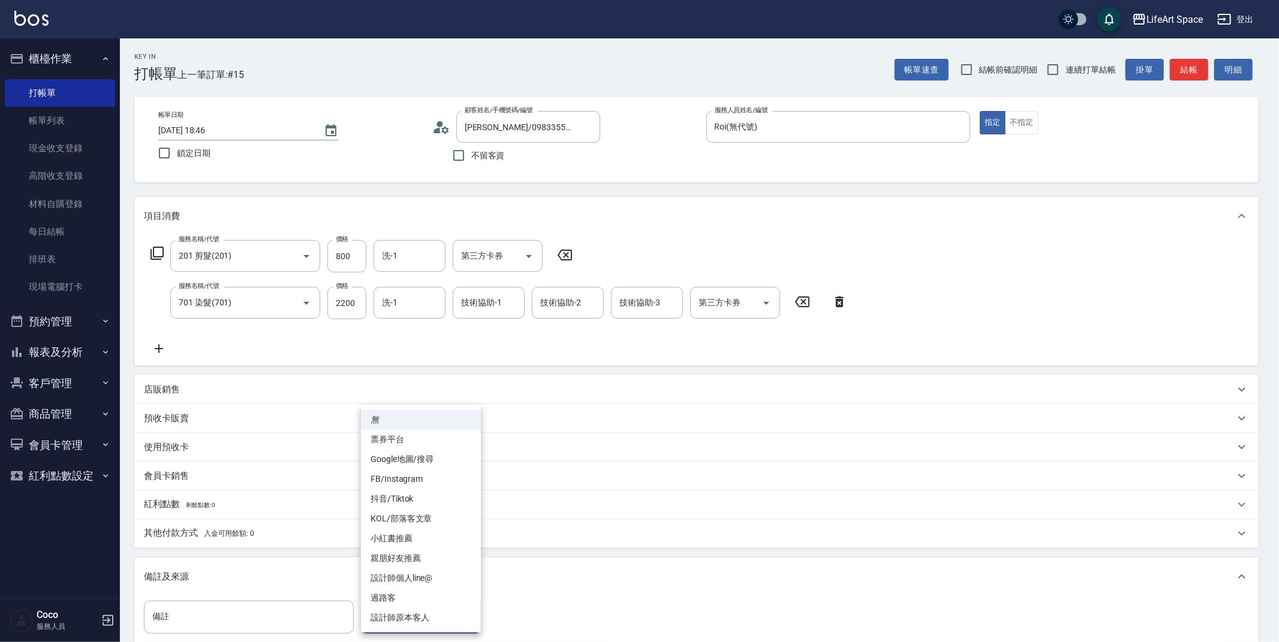
click at [415, 619] on li "設計師原本客人" at bounding box center [421, 617] width 120 height 20
type input "設計師原本客人"
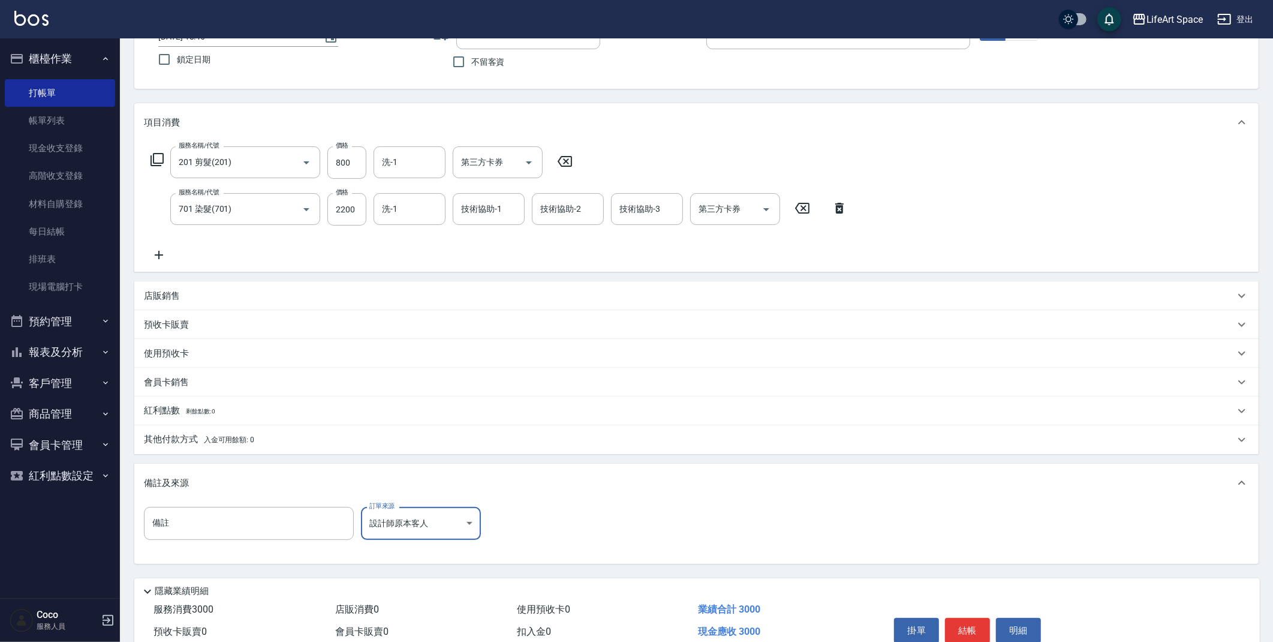
scroll to position [129, 0]
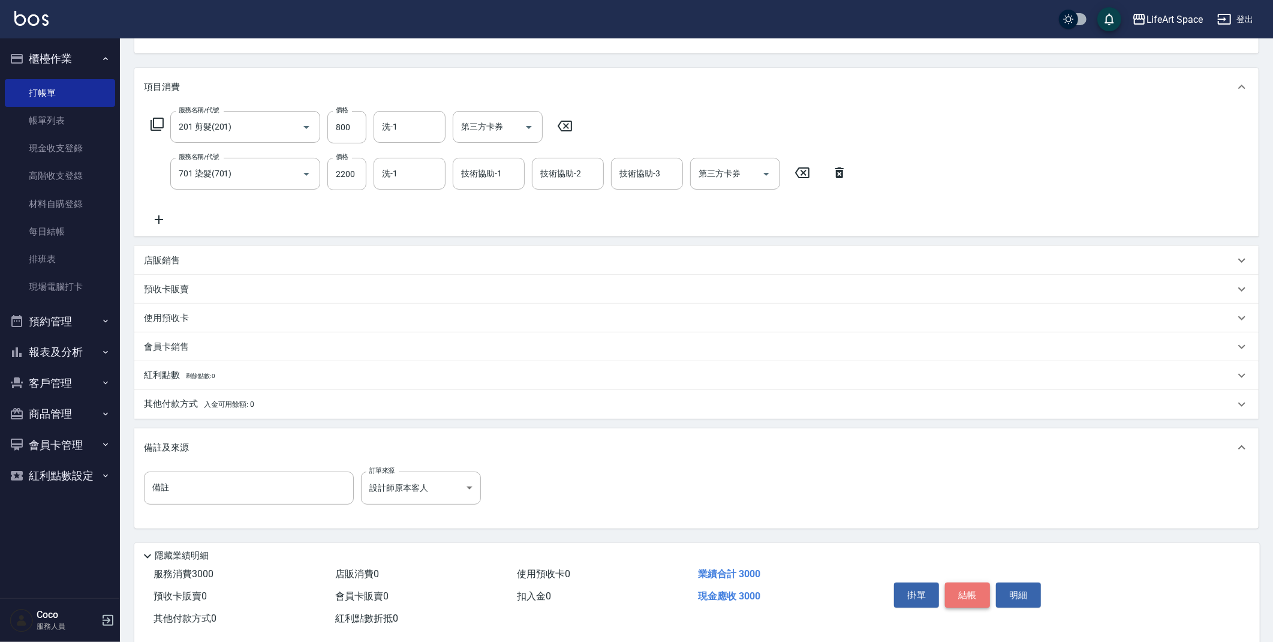
click at [972, 598] on button "結帳" at bounding box center [967, 594] width 45 height 25
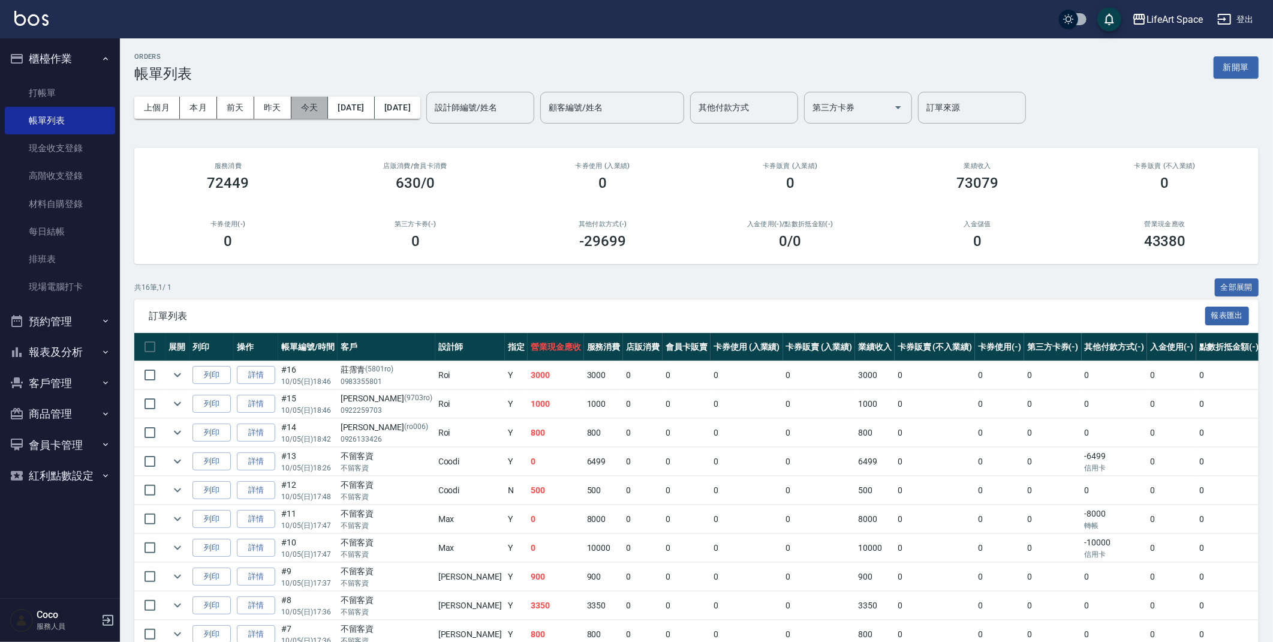
click at [317, 112] on button "今天" at bounding box center [309, 108] width 37 height 22
